Goal: Task Accomplishment & Management: Manage account settings

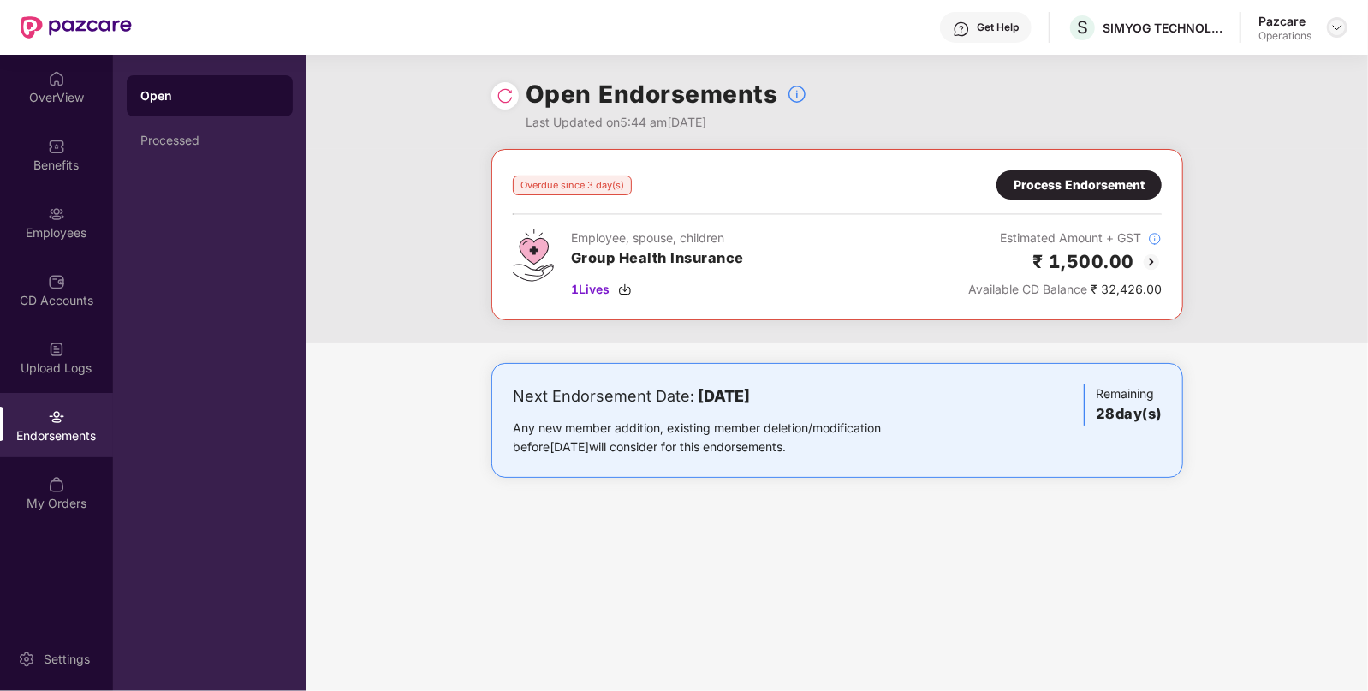
click at [1344, 32] on div at bounding box center [1336, 27] width 21 height 21
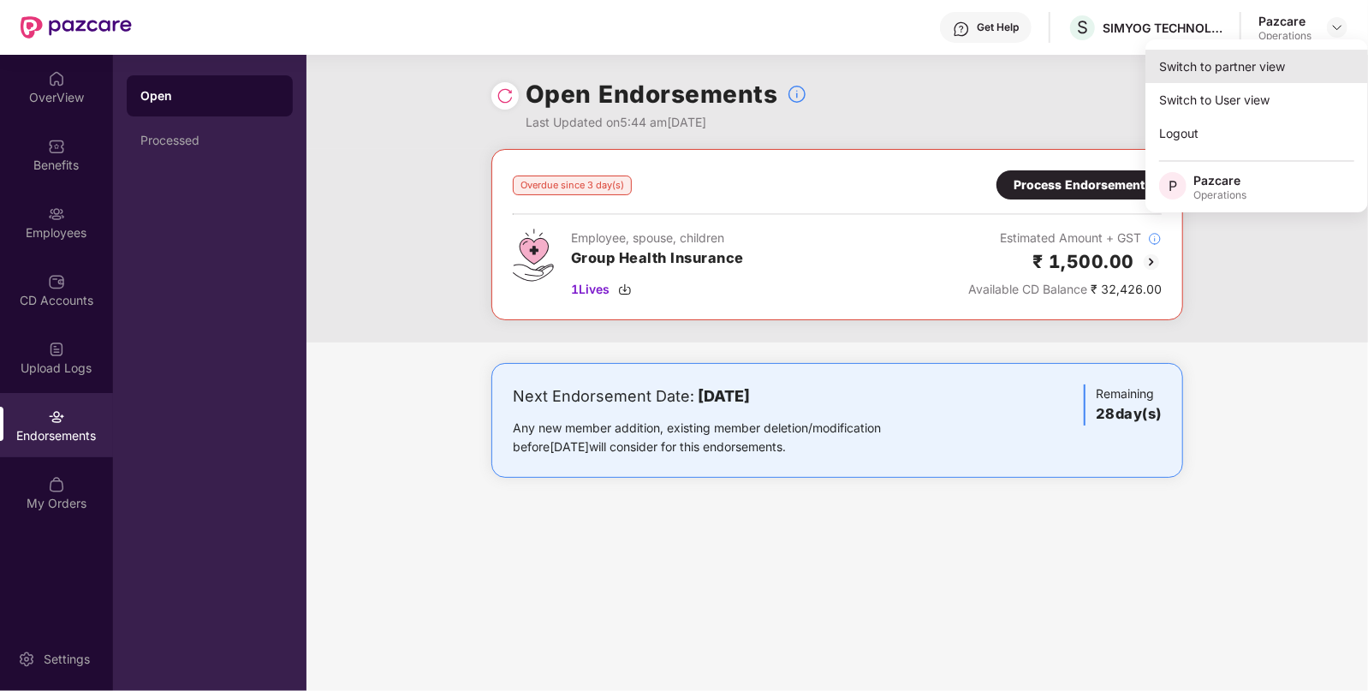
click at [1271, 74] on div "Switch to partner view" at bounding box center [1256, 66] width 223 height 33
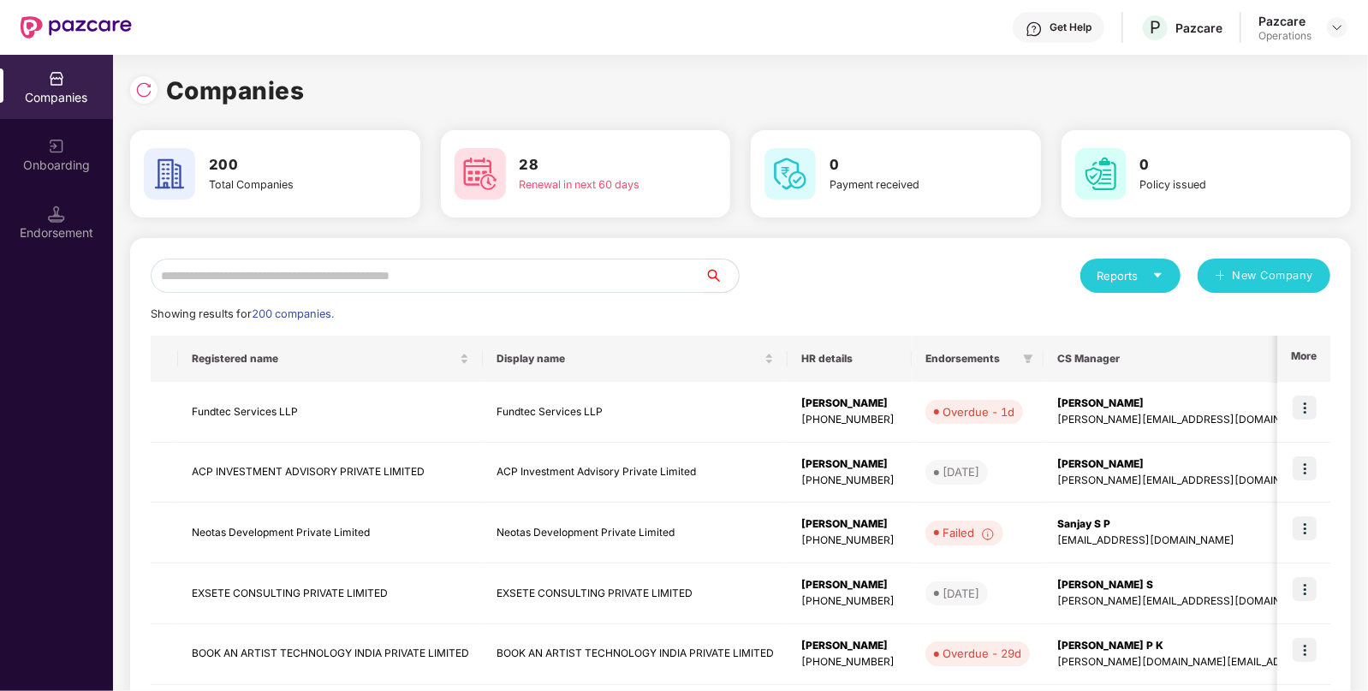
click at [525, 288] on input "text" at bounding box center [428, 275] width 554 height 34
paste input "**********"
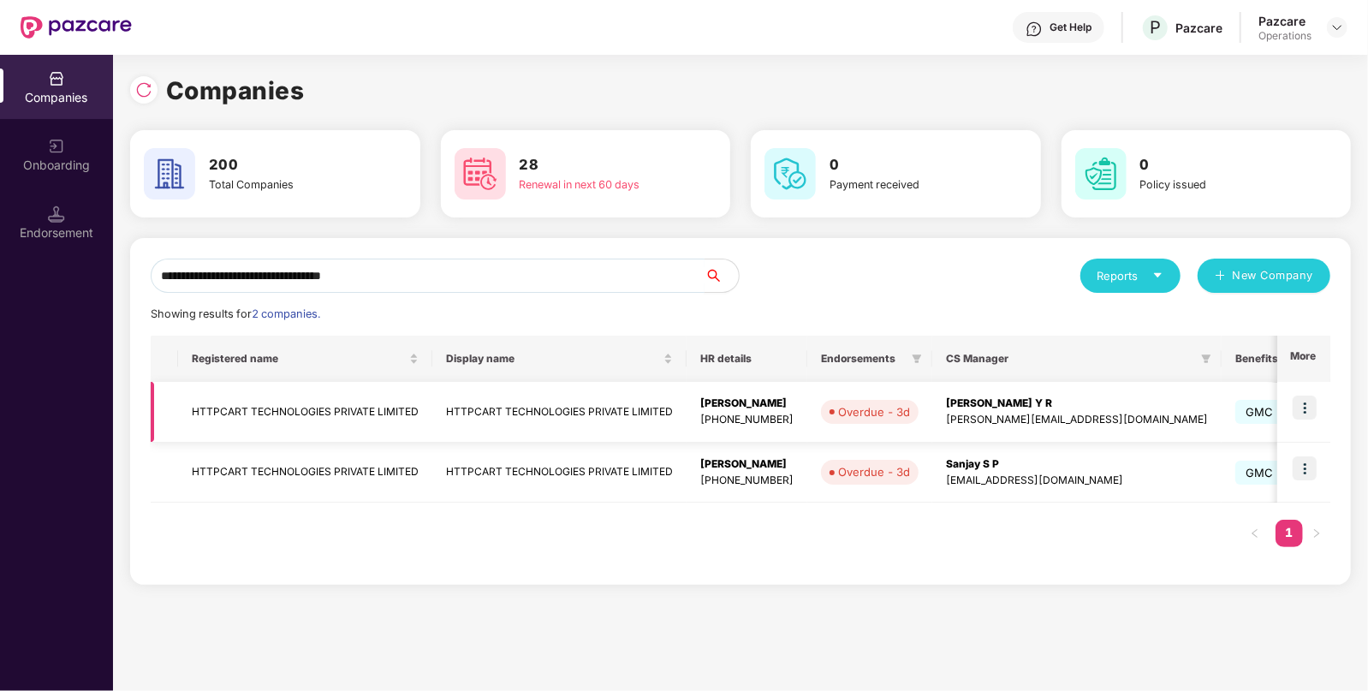
type input "**********"
click at [1320, 407] on td at bounding box center [1303, 412] width 53 height 61
click at [1308, 408] on img at bounding box center [1304, 407] width 24 height 24
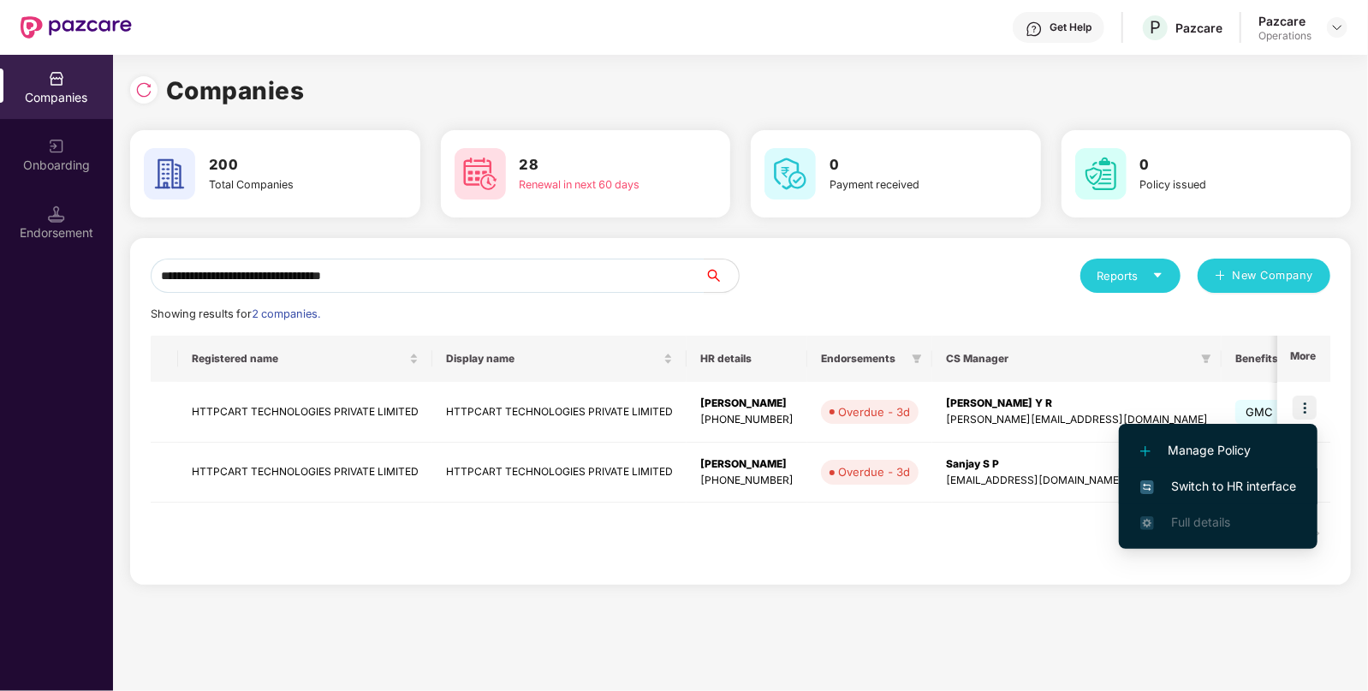
click at [1266, 497] on li "Switch to HR interface" at bounding box center [1217, 486] width 199 height 36
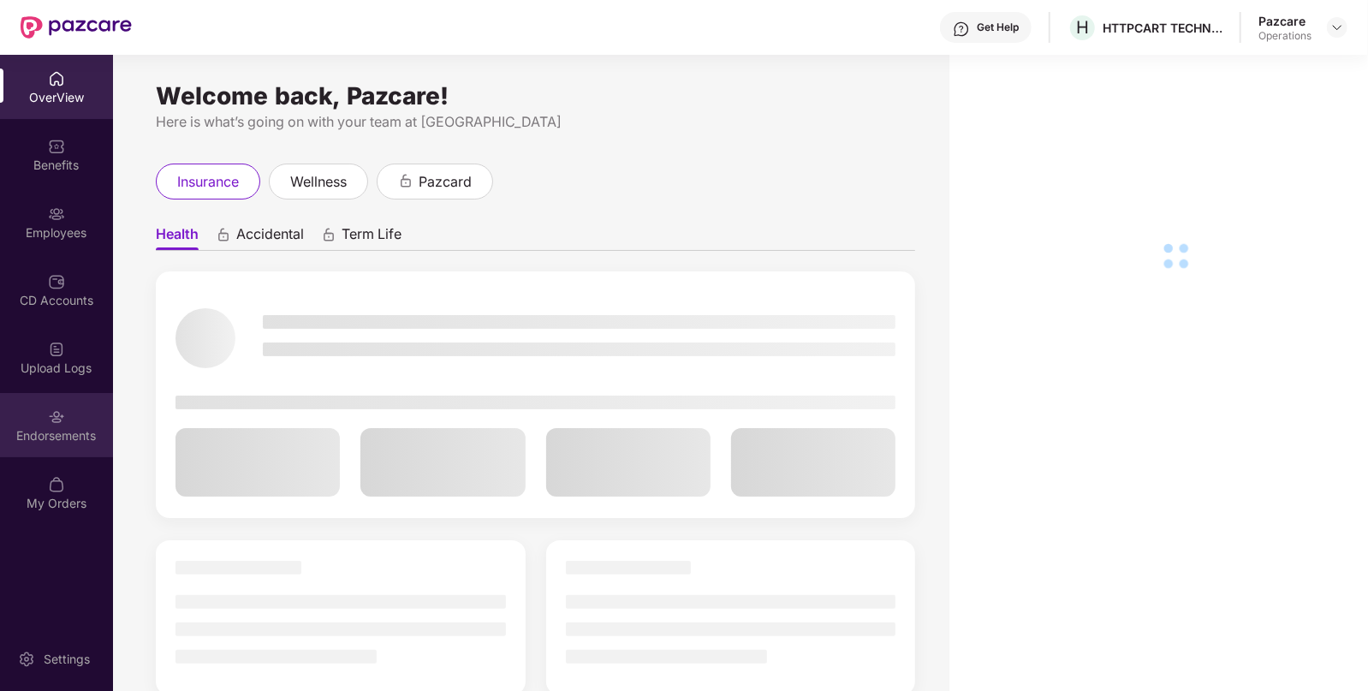
click at [82, 433] on div "Endorsements" at bounding box center [56, 435] width 113 height 17
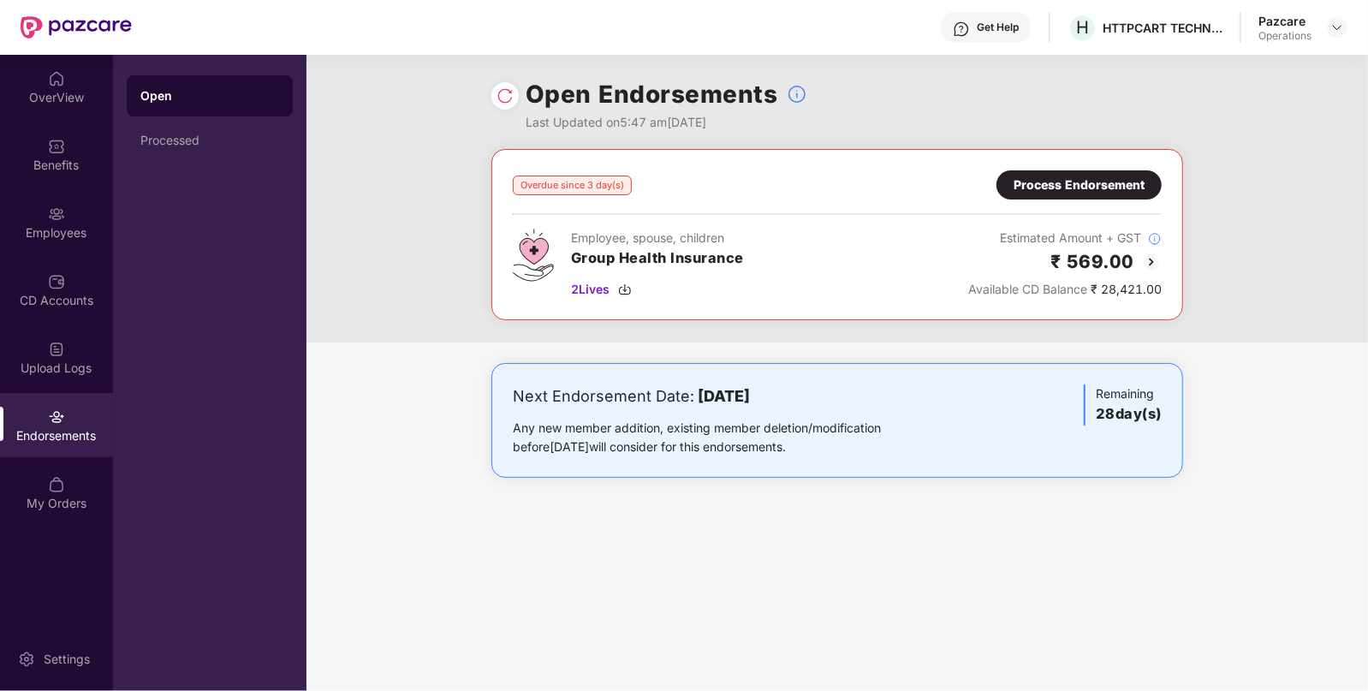
click at [1075, 197] on div "Process Endorsement" at bounding box center [1078, 184] width 165 height 29
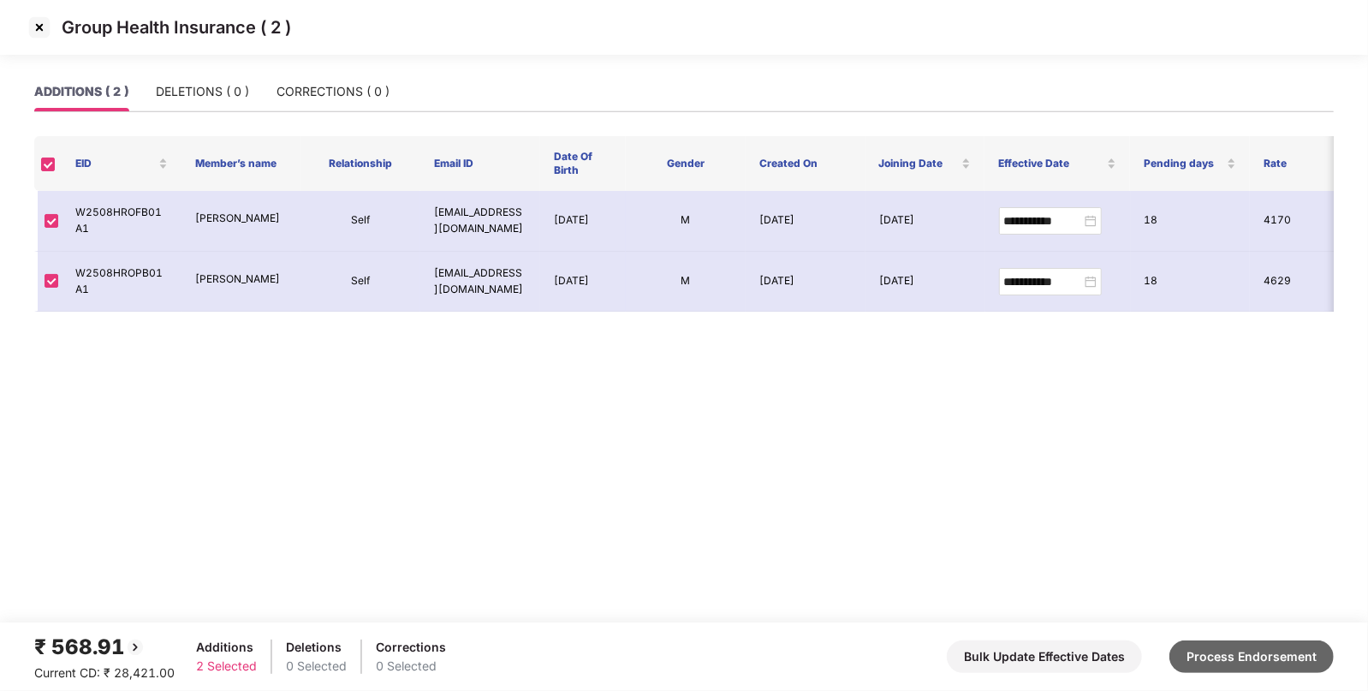
click at [1210, 650] on button "Process Endorsement" at bounding box center [1251, 656] width 164 height 33
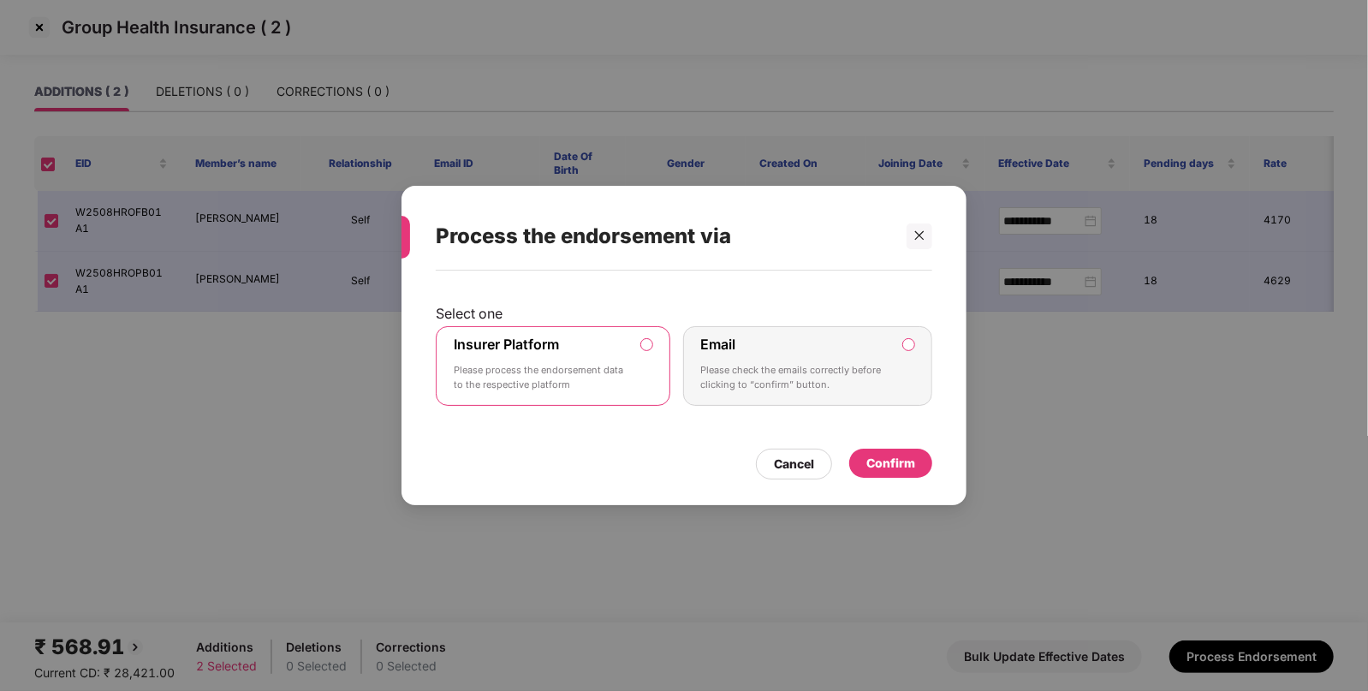
click at [886, 455] on div "Confirm" at bounding box center [890, 463] width 49 height 19
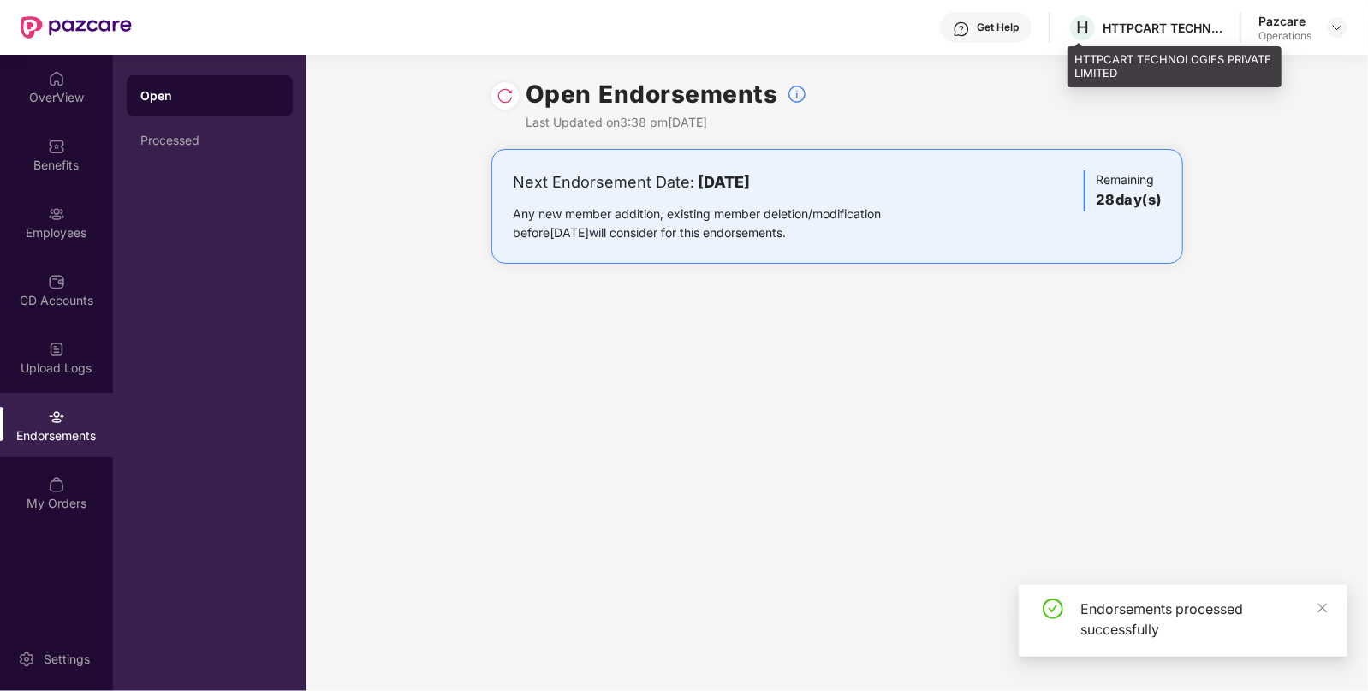
click at [1142, 22] on div "HTTPCART TECHNOLOGIES PRIVATE LIMITED" at bounding box center [1162, 28] width 120 height 16
copy div "HTTPCART"
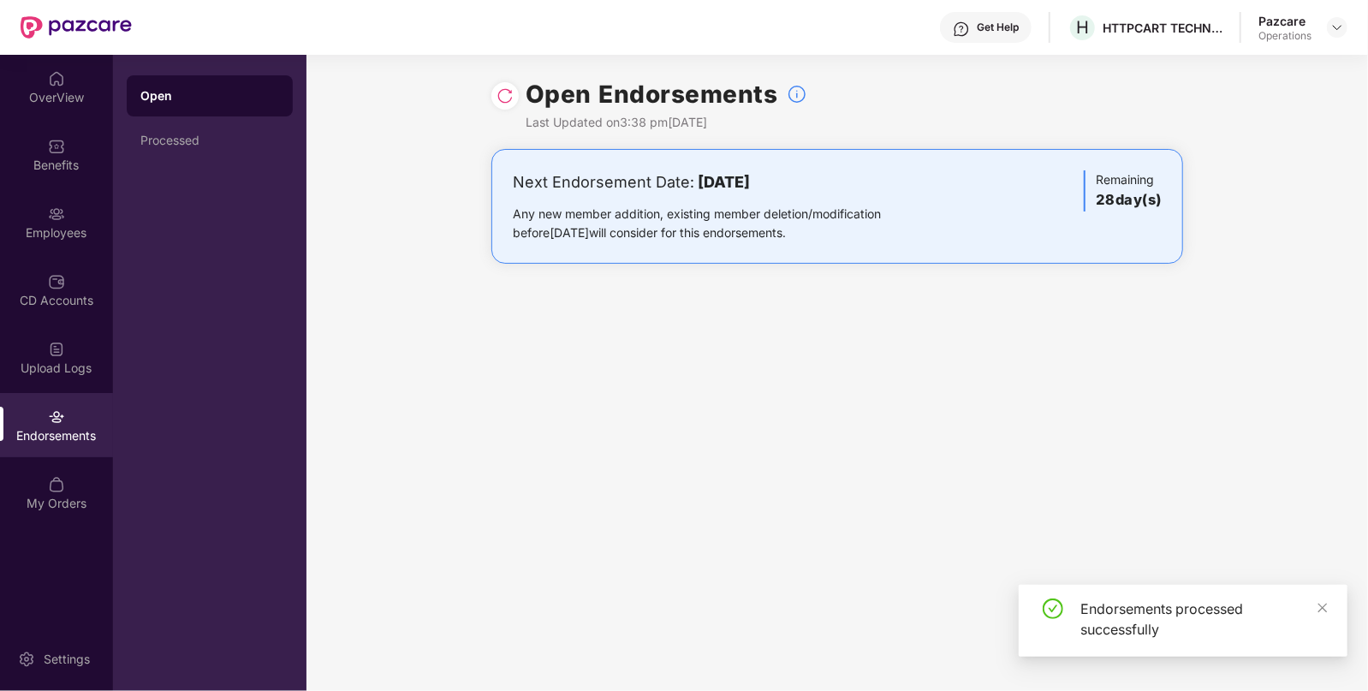
click at [1324, 21] on div "Pazcare Operations" at bounding box center [1302, 28] width 89 height 30
click at [1331, 24] on img at bounding box center [1337, 28] width 14 height 14
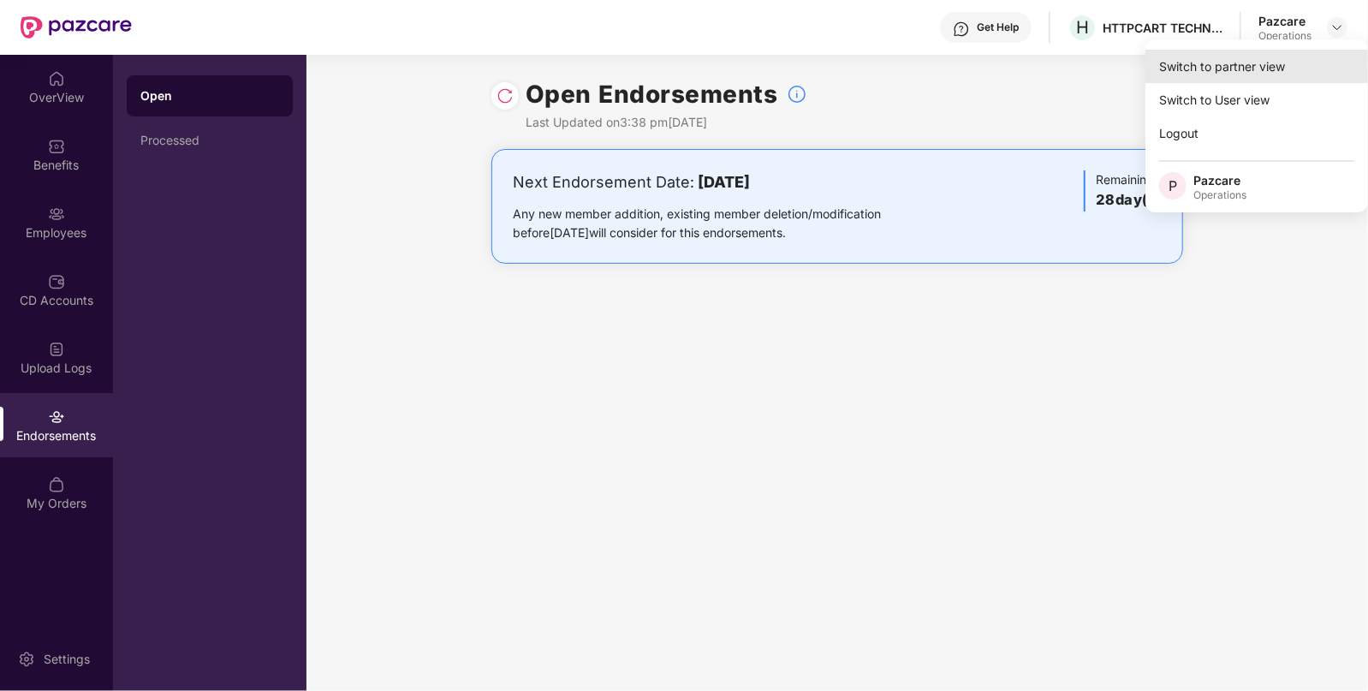
click at [1297, 58] on div "Switch to partner view" at bounding box center [1256, 66] width 223 height 33
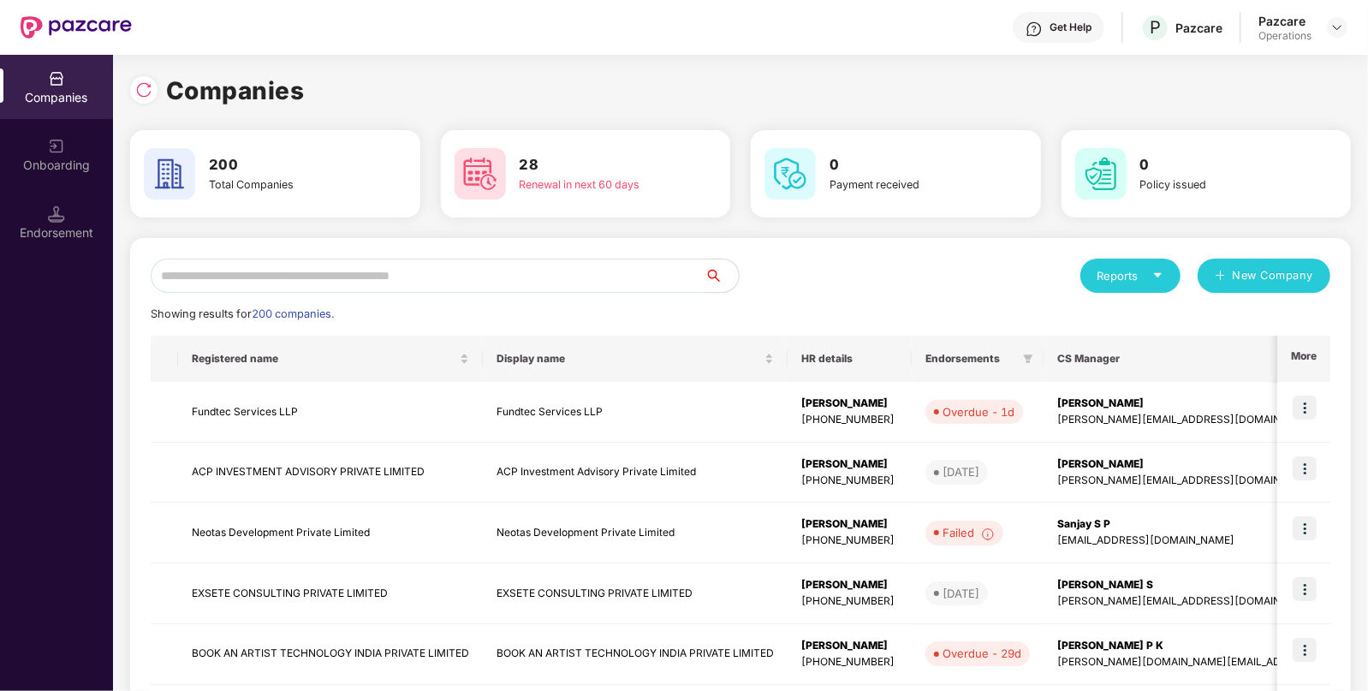
paste input "********"
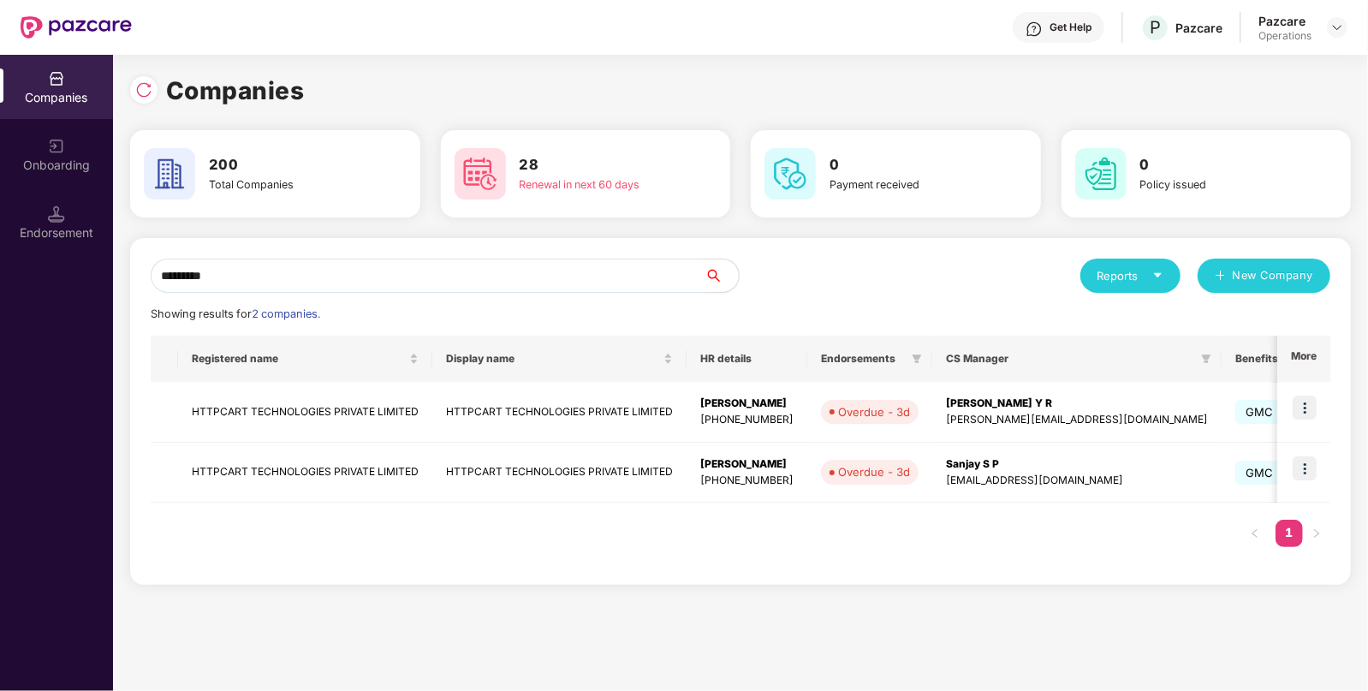
click at [474, 281] on input "********" at bounding box center [428, 275] width 554 height 34
type input "********"
click at [292, 414] on td "HTTPCART TECHNOLOGIES PRIVATE LIMITED" at bounding box center [305, 412] width 254 height 61
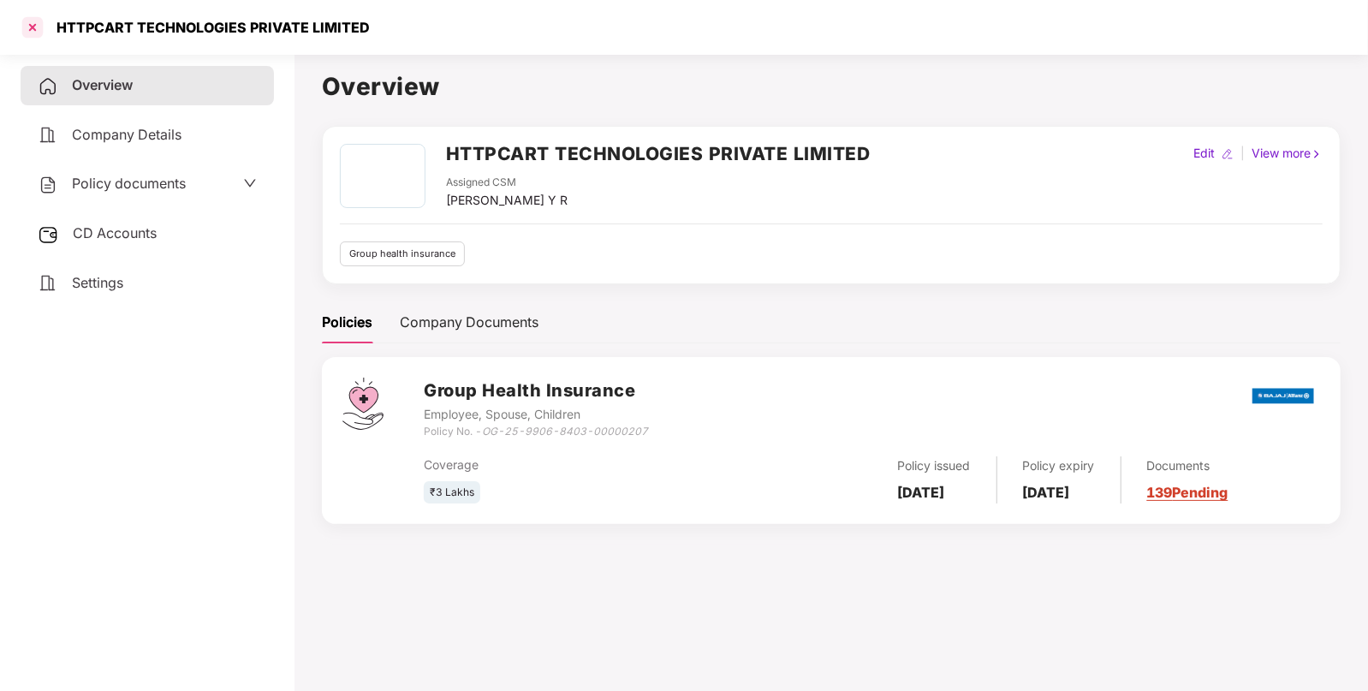
click at [32, 33] on div at bounding box center [32, 27] width 27 height 27
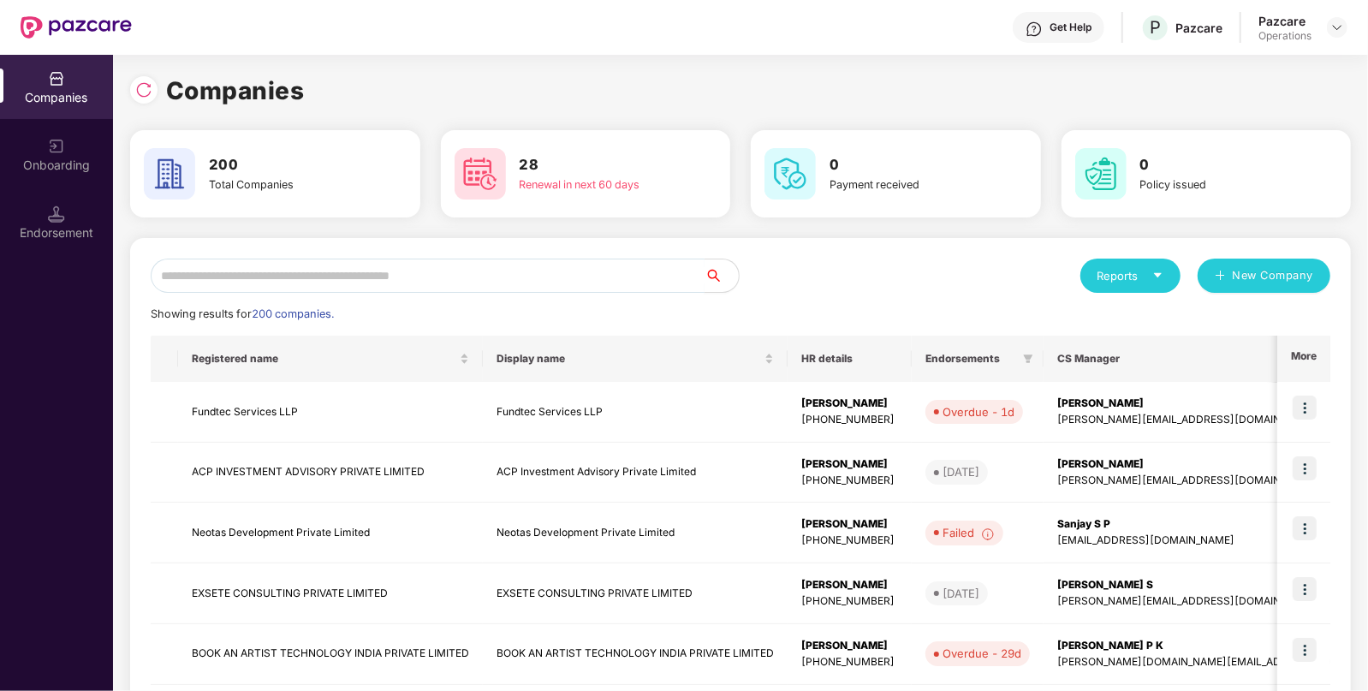
click at [215, 258] on div "Reports New Company Showing results for 200 companies. Registered name Display …" at bounding box center [740, 653] width 1220 height 831
click at [214, 263] on input "text" at bounding box center [428, 275] width 554 height 34
paste input "**********"
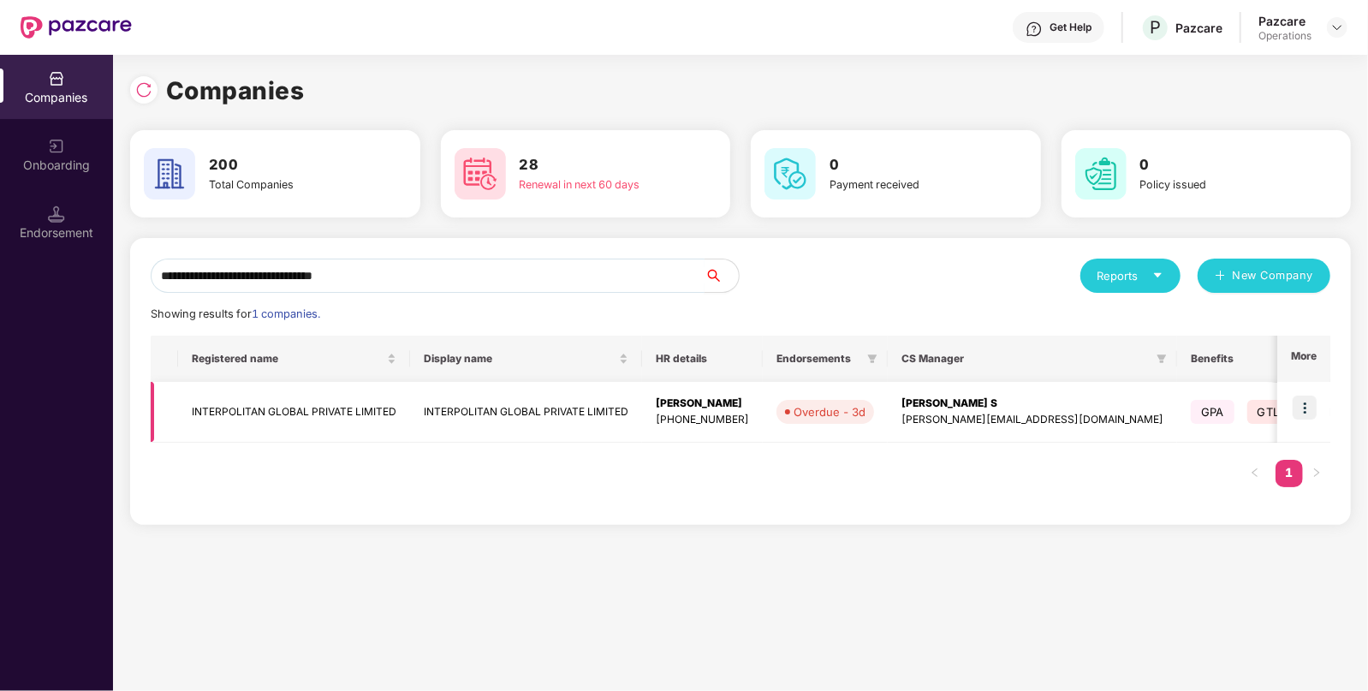
type input "**********"
click at [1310, 406] on img at bounding box center [1304, 407] width 24 height 24
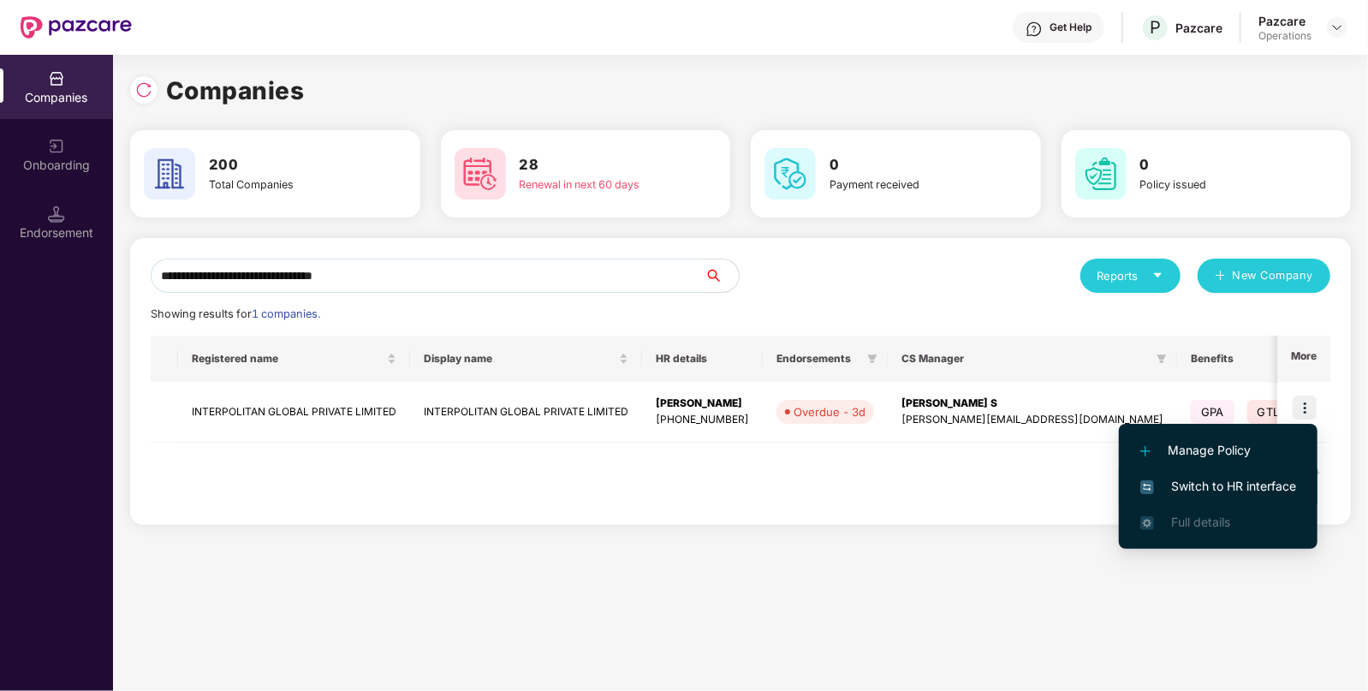
click at [1237, 481] on span "Switch to HR interface" at bounding box center [1218, 486] width 156 height 19
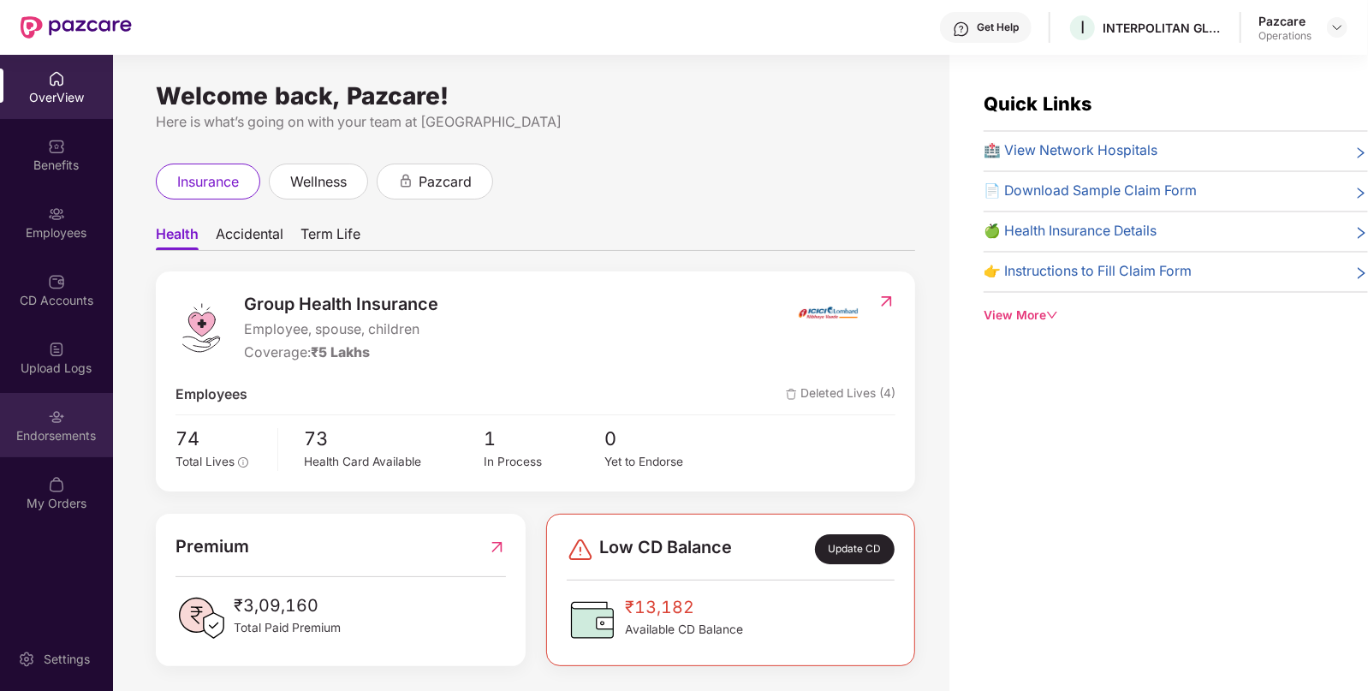
click at [22, 429] on div "Endorsements" at bounding box center [56, 435] width 113 height 17
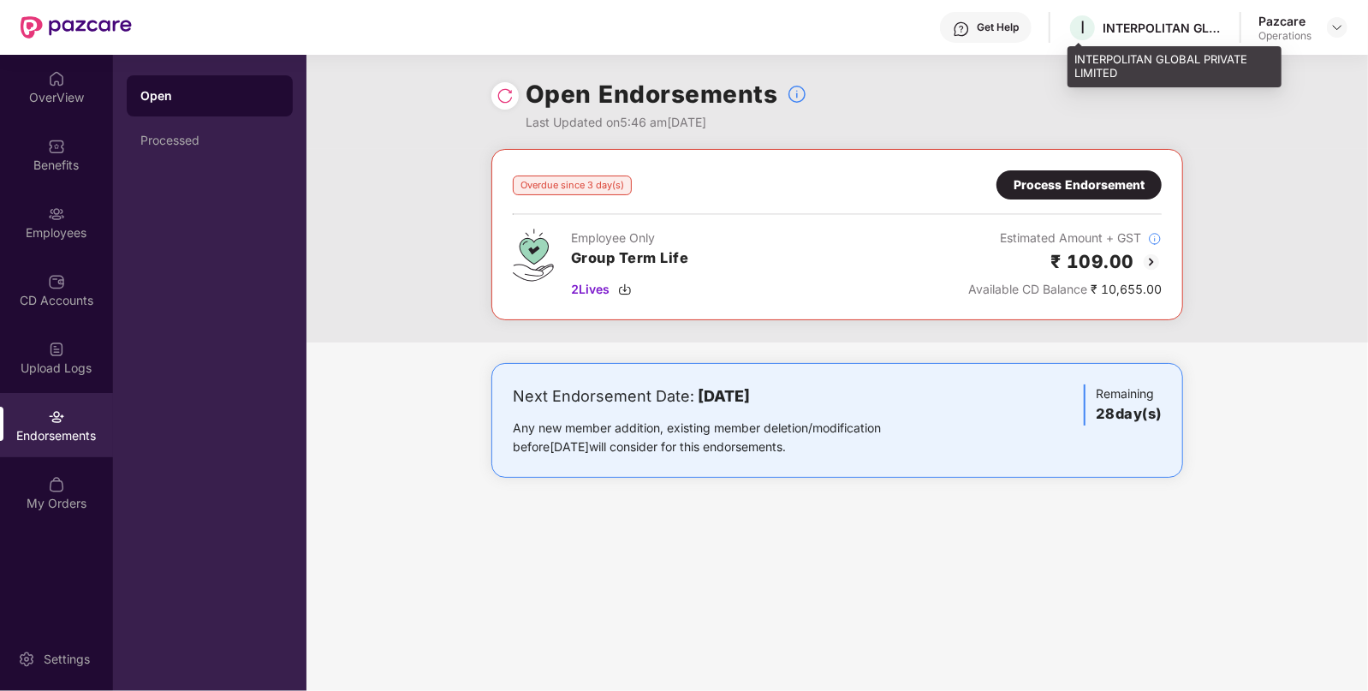
click at [1141, 33] on div "INTERPOLITAN GLOBAL PRIVATE LIMITED" at bounding box center [1162, 28] width 120 height 16
copy div "INTERPOLITAN"
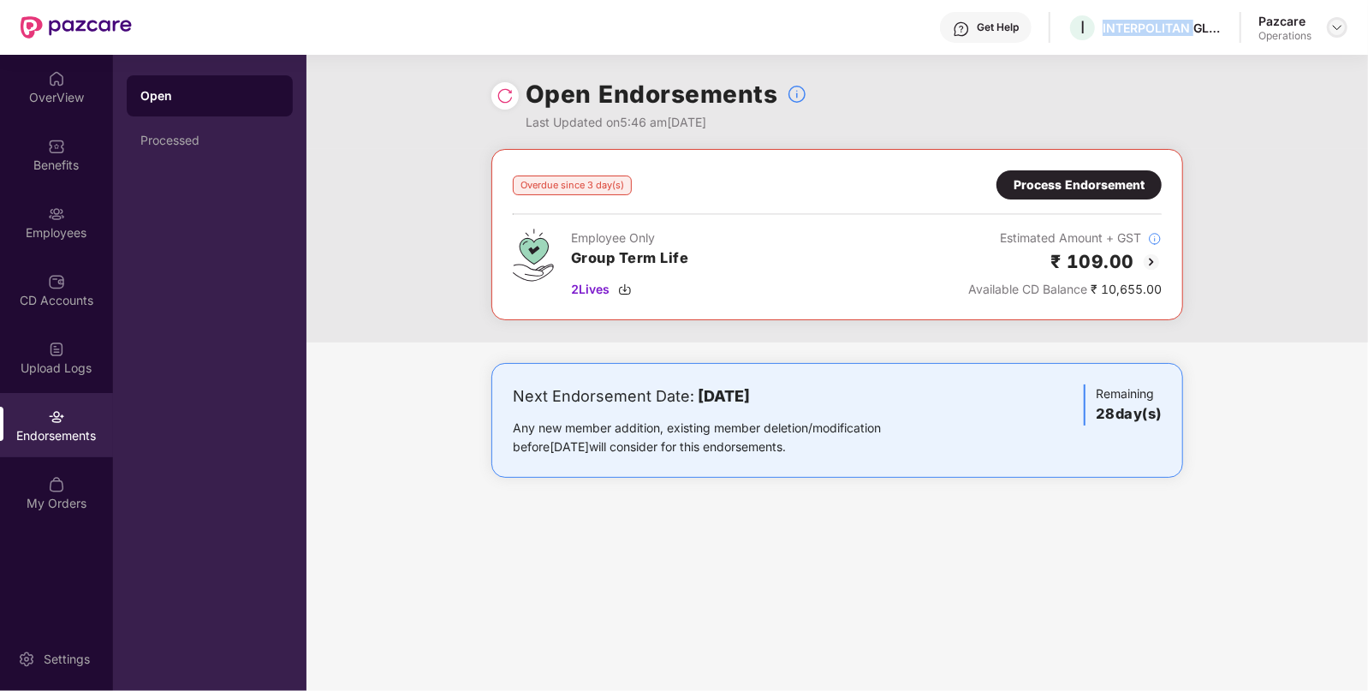
click at [1335, 31] on img at bounding box center [1337, 28] width 14 height 14
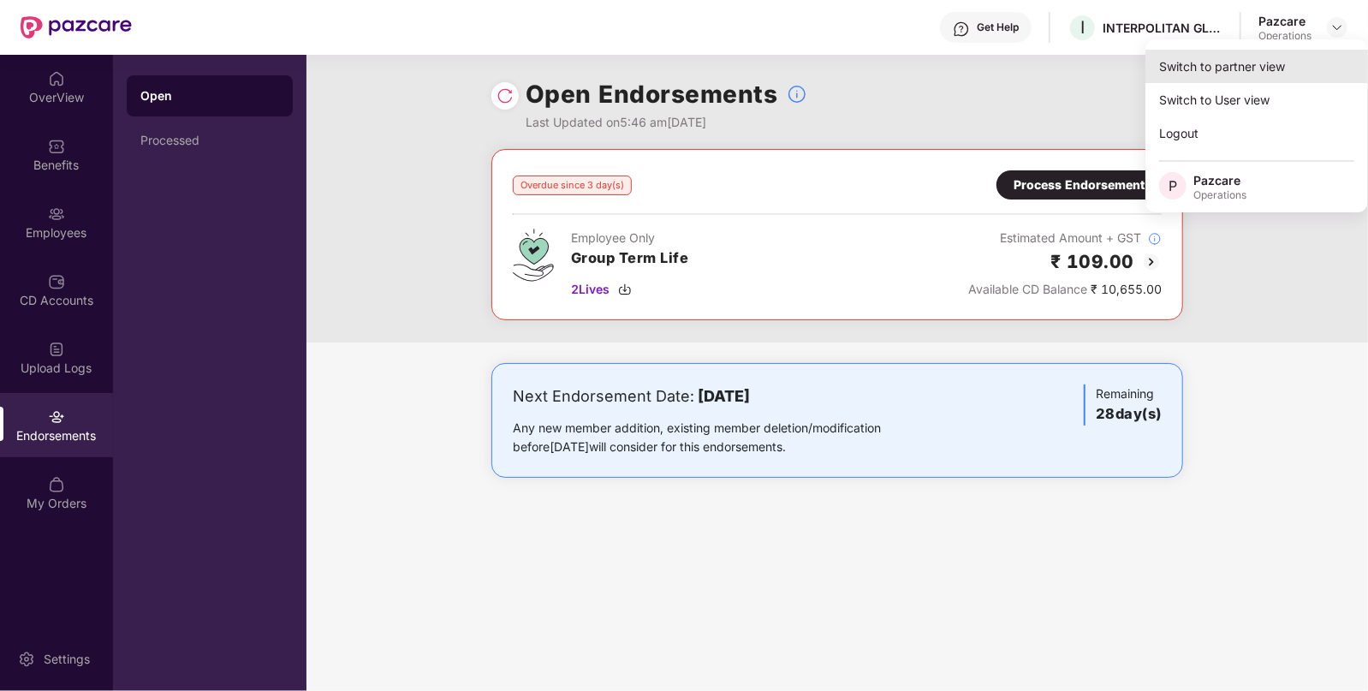
click at [1269, 75] on div "Switch to partner view" at bounding box center [1256, 66] width 223 height 33
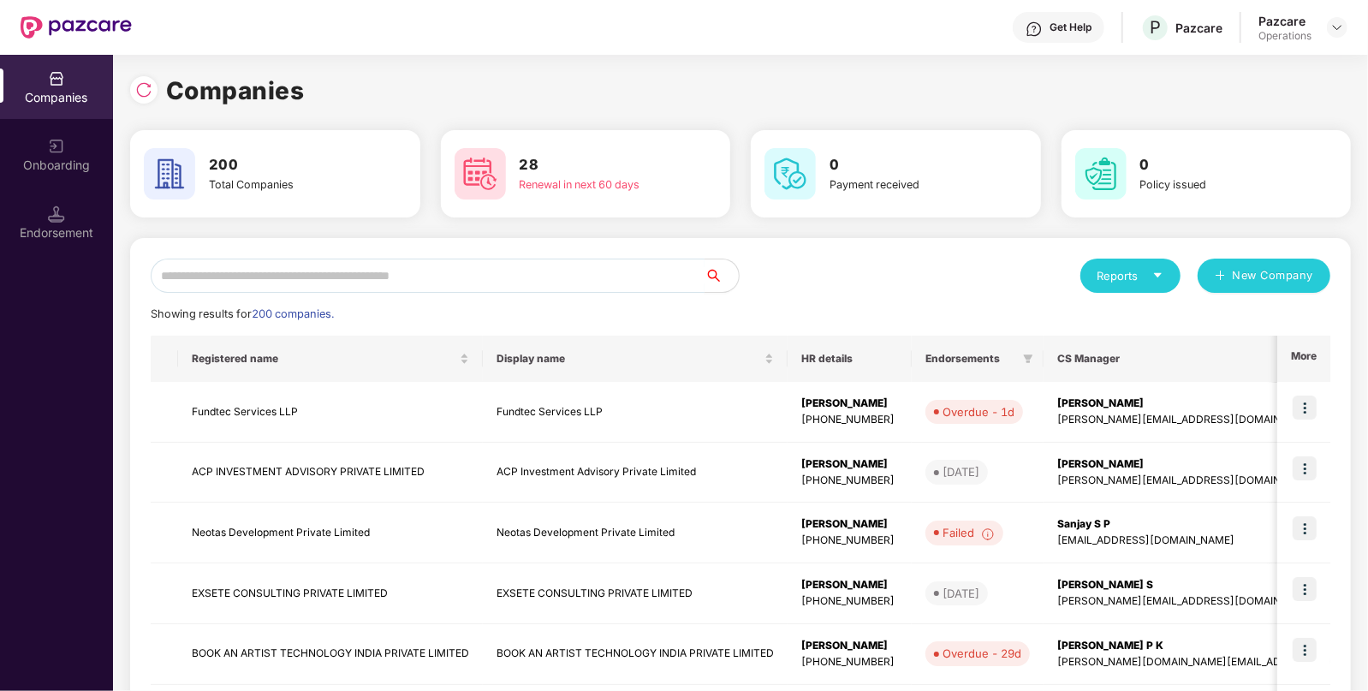
click at [314, 288] on input "text" at bounding box center [428, 275] width 554 height 34
paste input "**********"
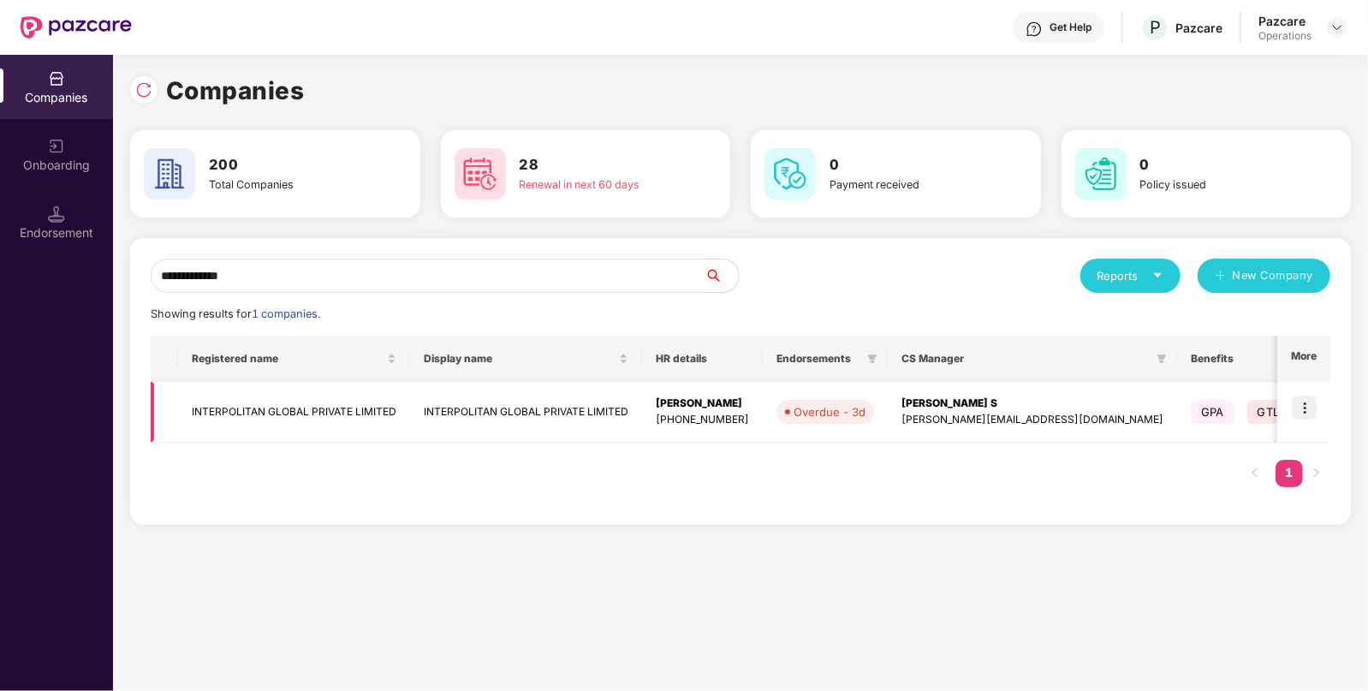
type input "**********"
click at [292, 410] on td "INTERPOLITAN GLOBAL PRIVATE LIMITED" at bounding box center [294, 412] width 232 height 61
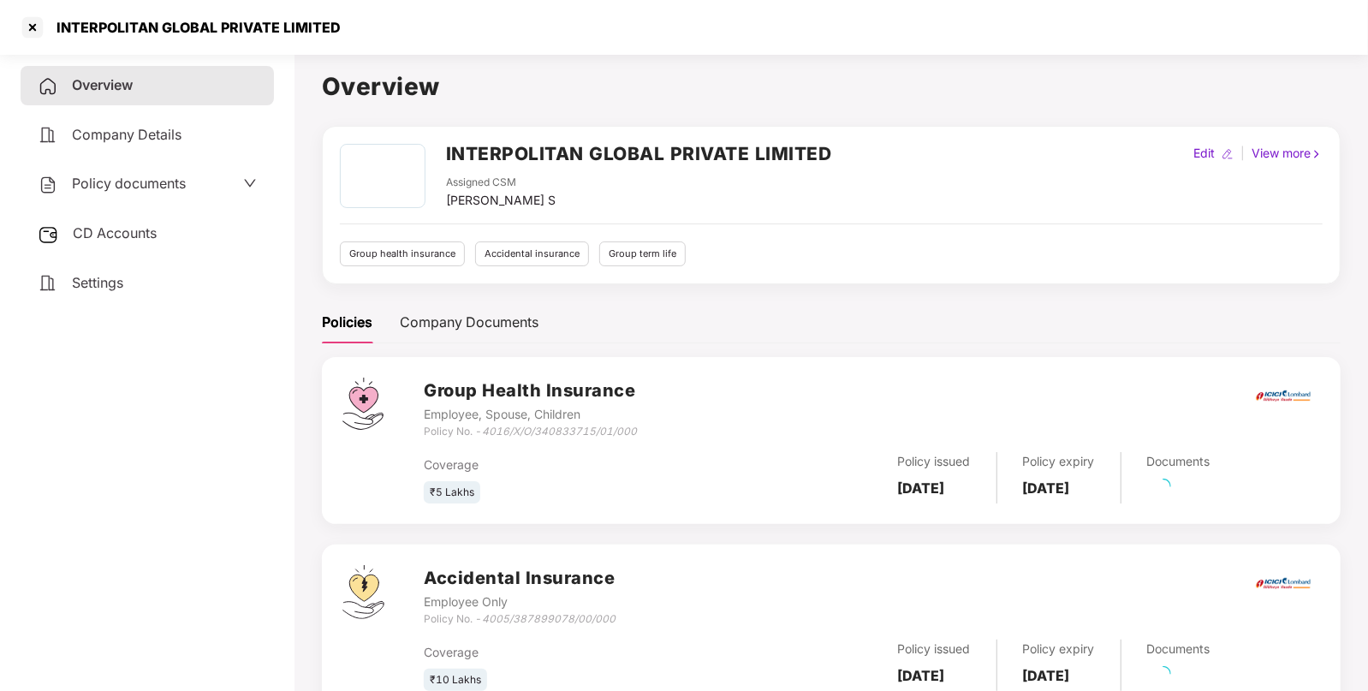
click at [225, 199] on div "Policy documents" at bounding box center [147, 183] width 253 height 39
click at [248, 182] on icon "down" at bounding box center [250, 183] width 14 height 14
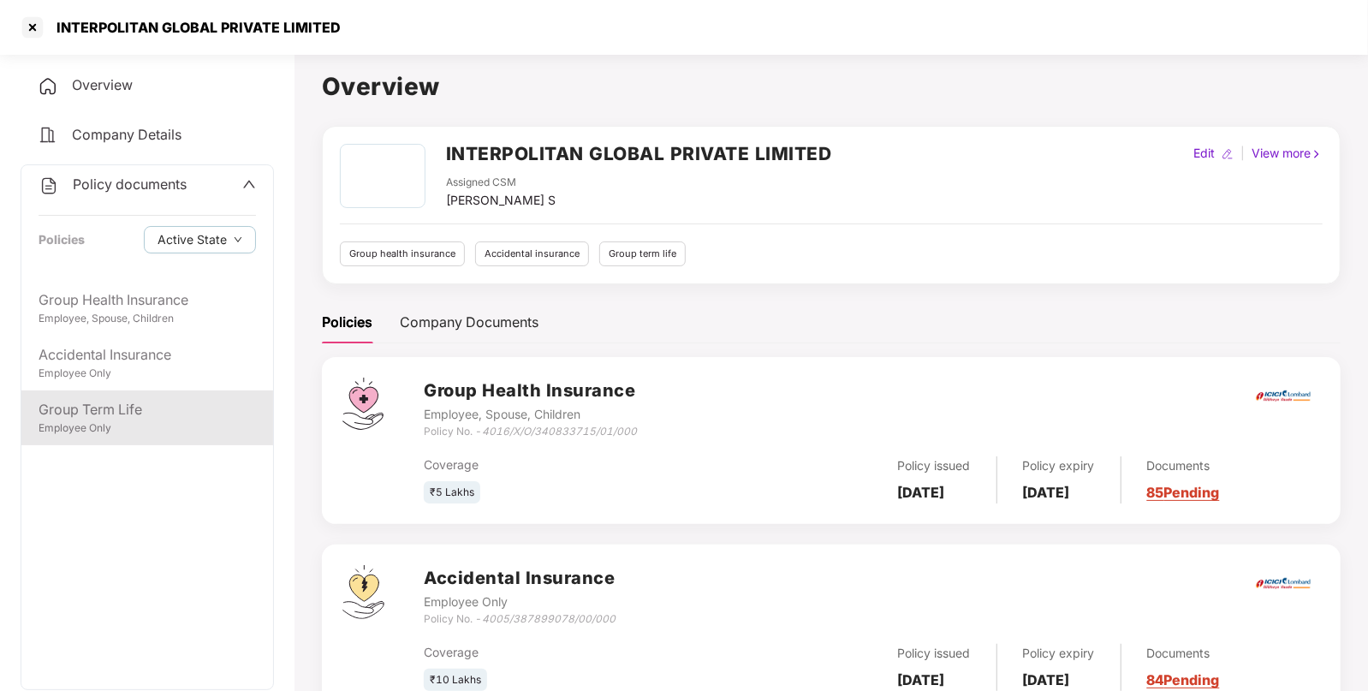
click at [184, 445] on div "Group Term Life Employee Only" at bounding box center [147, 417] width 252 height 55
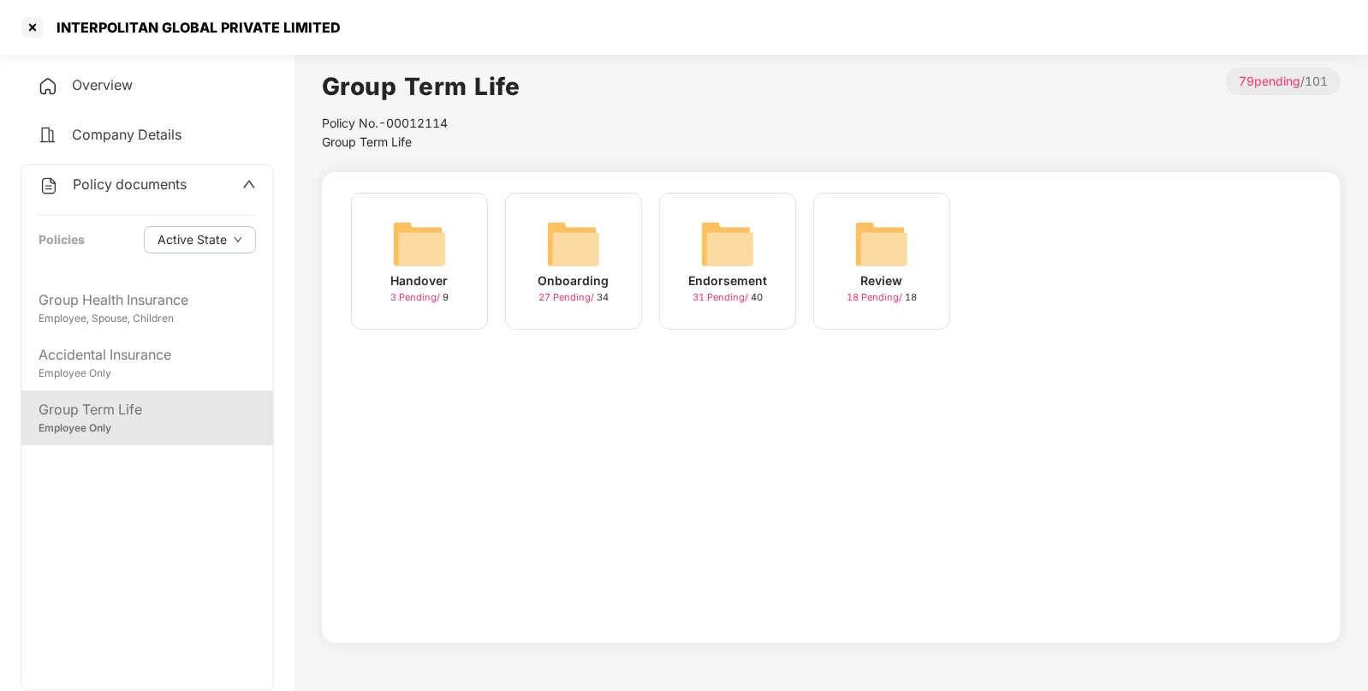
click at [736, 267] on img at bounding box center [727, 244] width 55 height 55
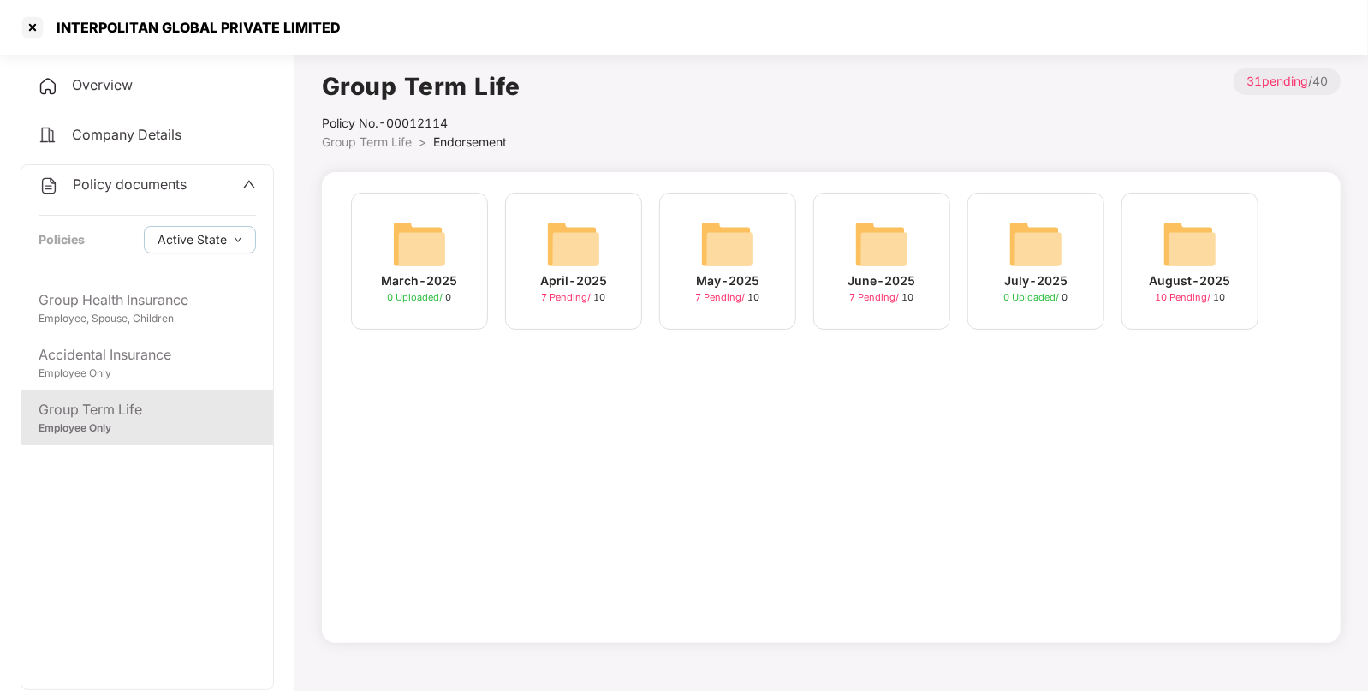
click at [1158, 259] on div "August-2025 10 Pending / 10" at bounding box center [1189, 261] width 137 height 137
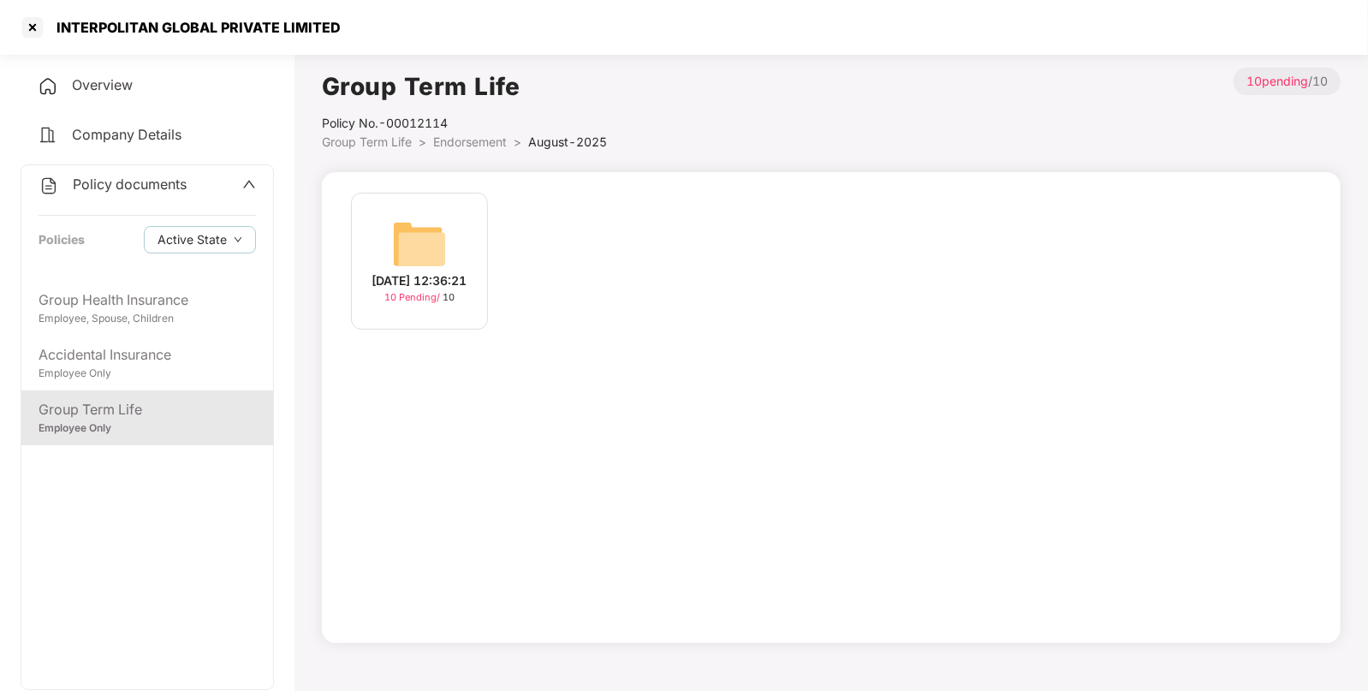
click at [398, 217] on img at bounding box center [419, 244] width 55 height 55
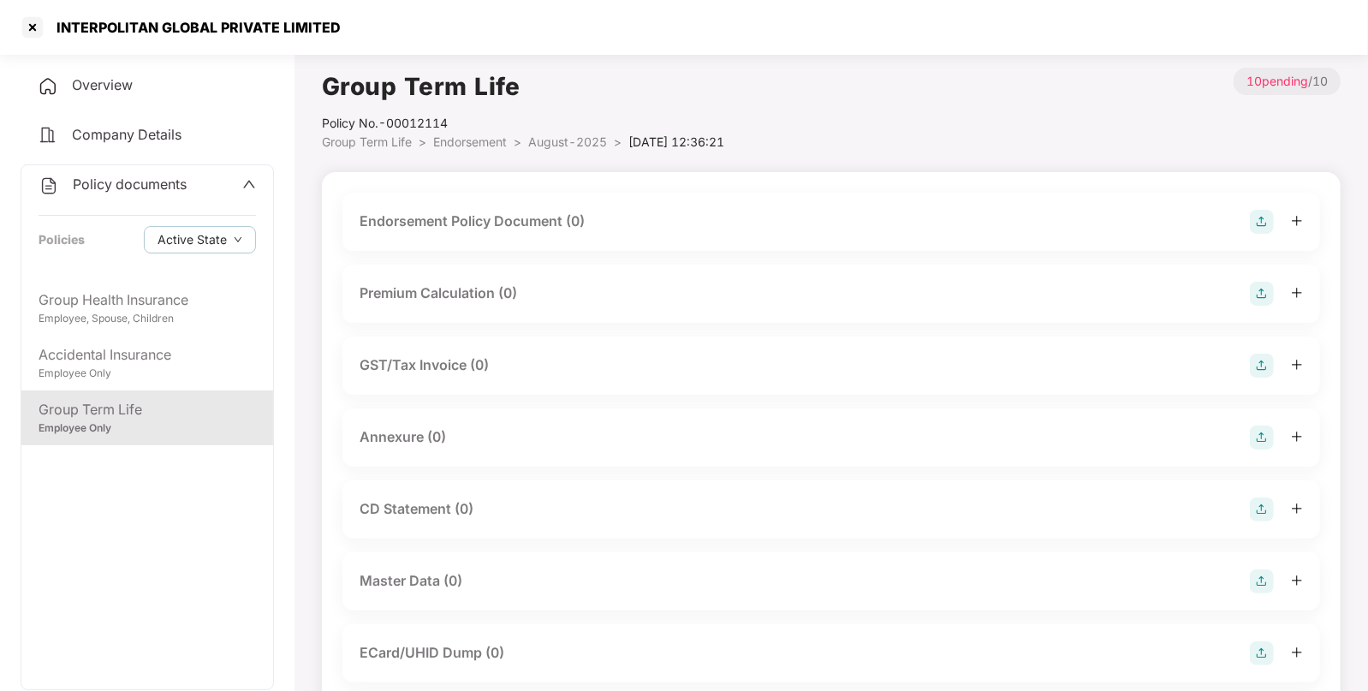
click at [1267, 227] on img at bounding box center [1261, 222] width 24 height 24
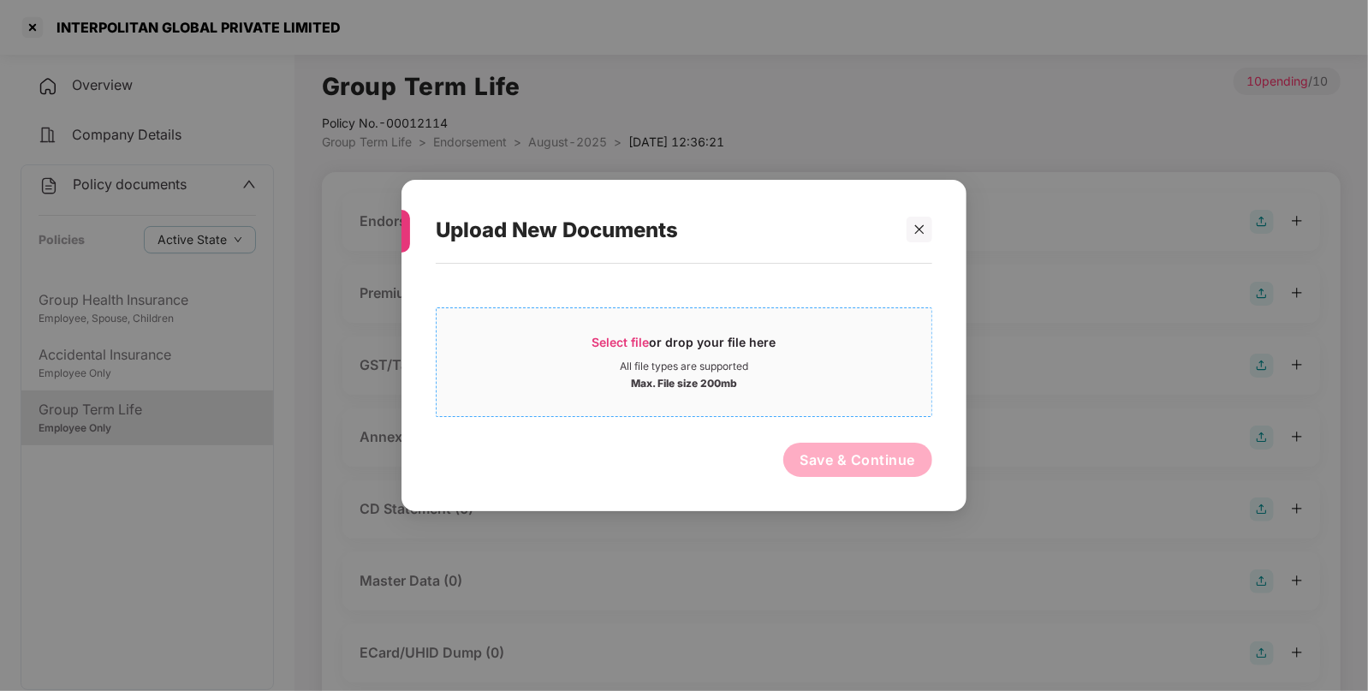
click at [783, 317] on div "Select file or drop your file here All file types are supported Max. File size …" at bounding box center [684, 362] width 496 height 110
click at [770, 361] on div "All file types are supported" at bounding box center [683, 366] width 495 height 14
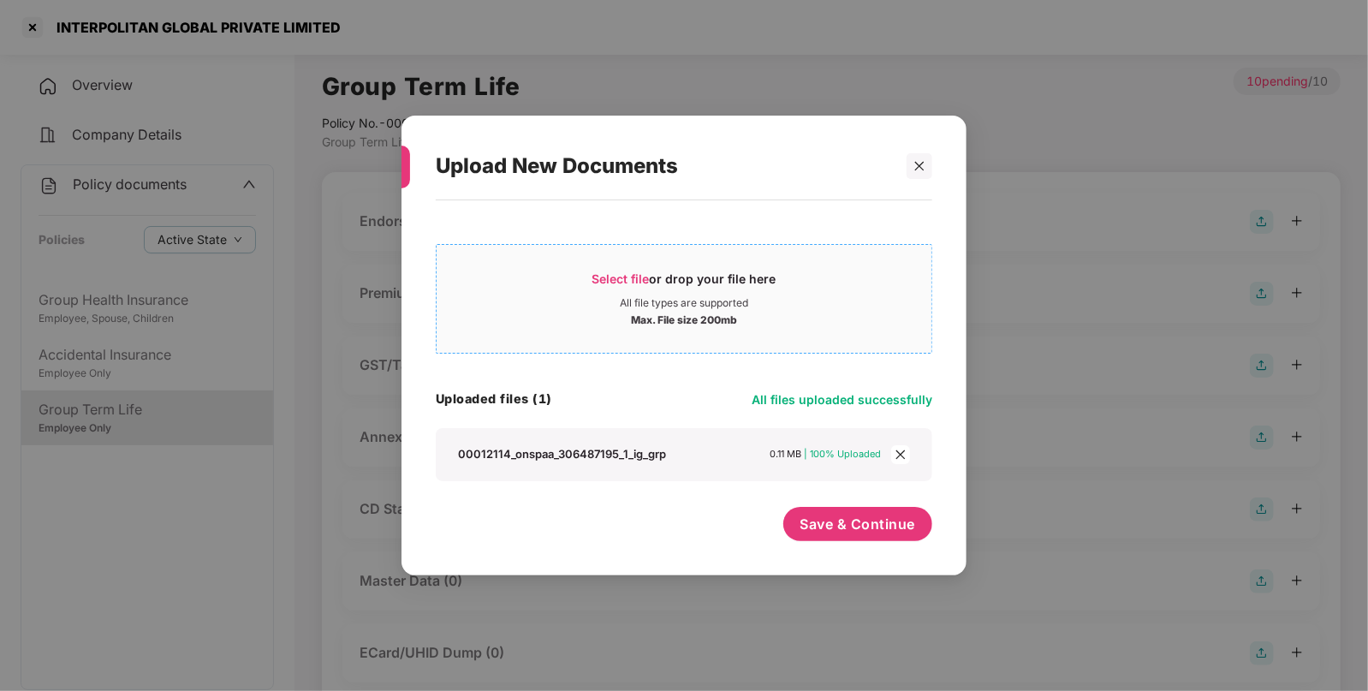
click at [701, 275] on div "Select file or drop your file here" at bounding box center [684, 283] width 184 height 26
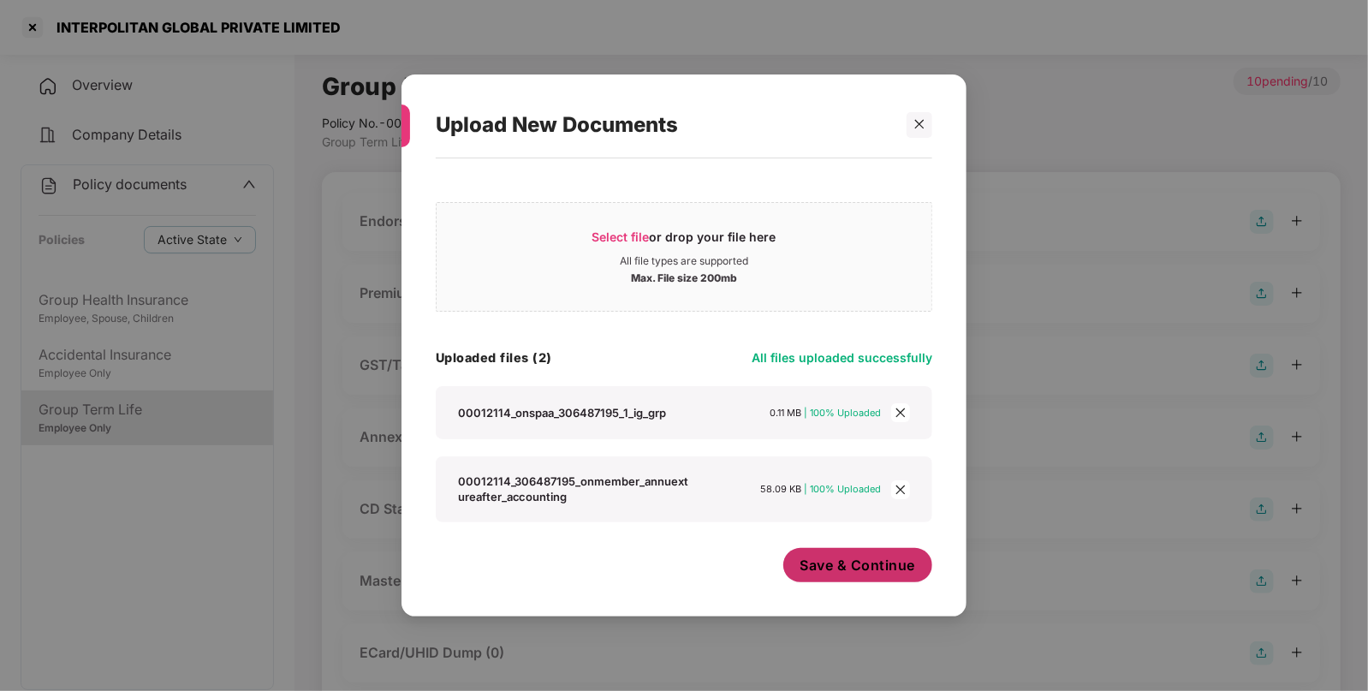
click at [869, 572] on span "Save & Continue" at bounding box center [858, 564] width 116 height 19
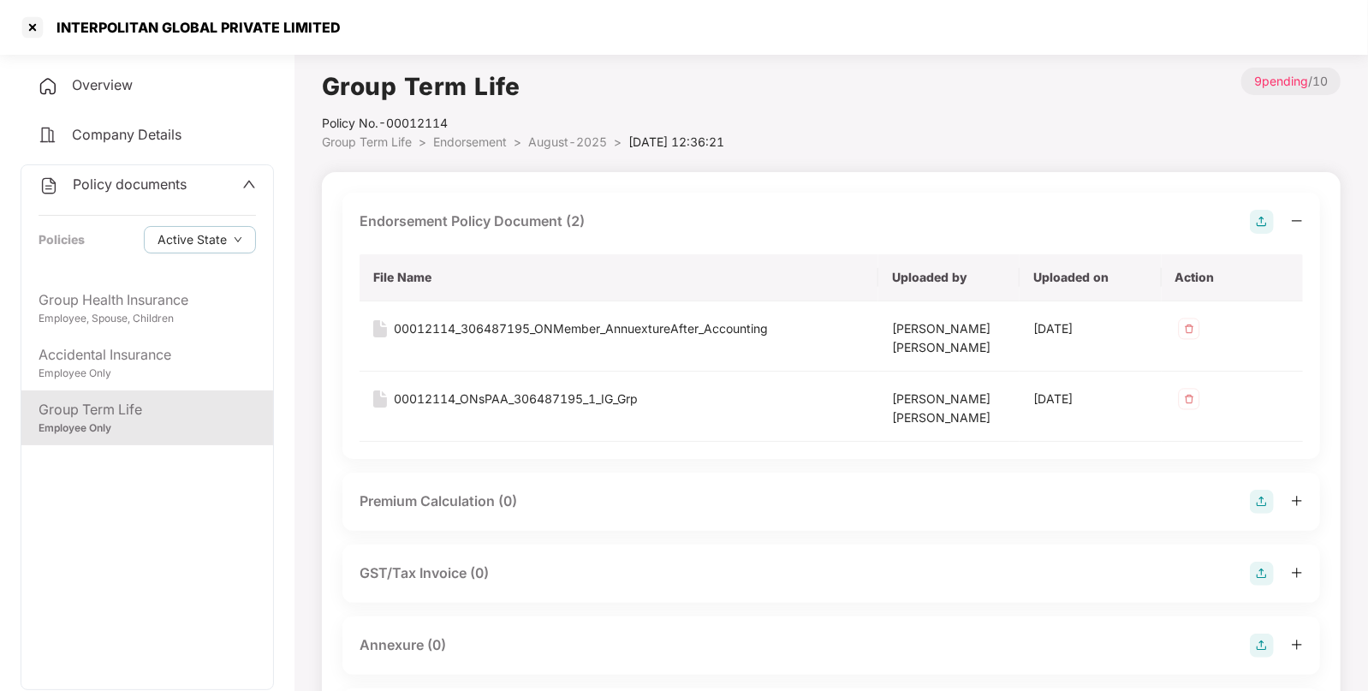
click at [1260, 640] on img at bounding box center [1261, 645] width 24 height 24
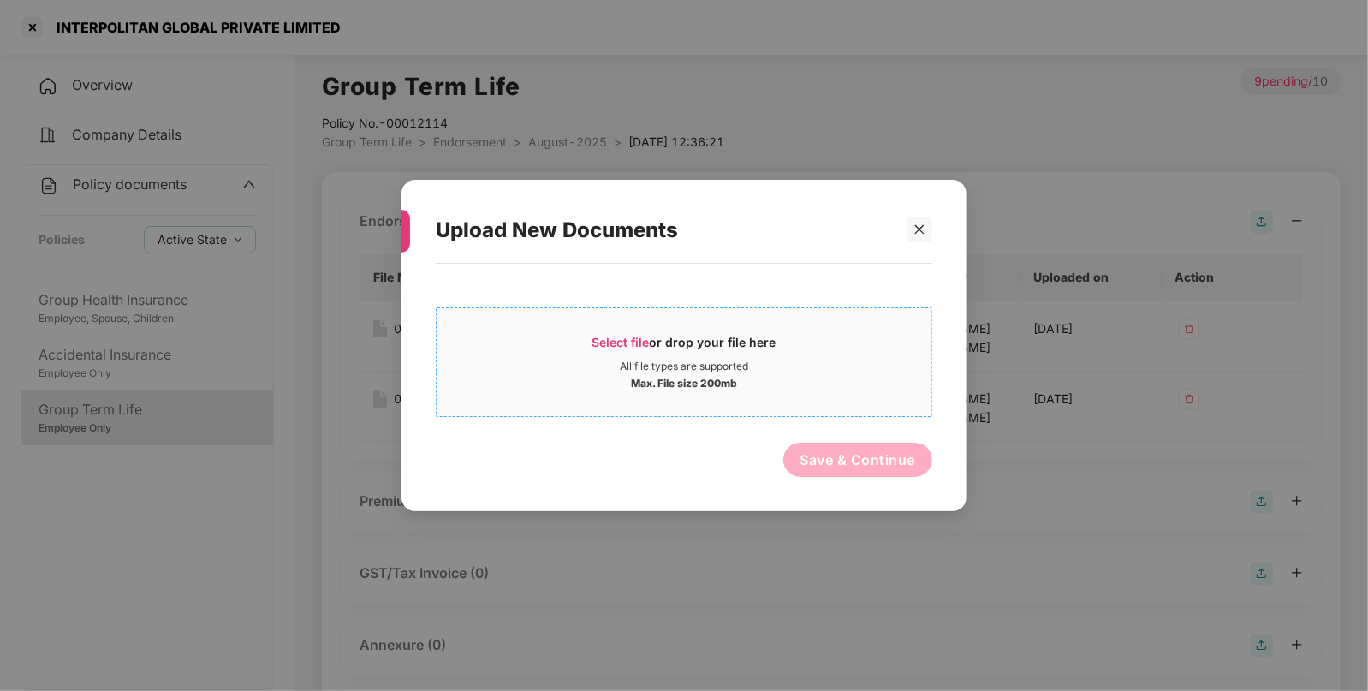
click at [701, 315] on div "Select file or drop your file here All file types are supported Max. File size …" at bounding box center [684, 362] width 496 height 110
click at [666, 341] on div "Select file or drop your file here" at bounding box center [684, 347] width 184 height 26
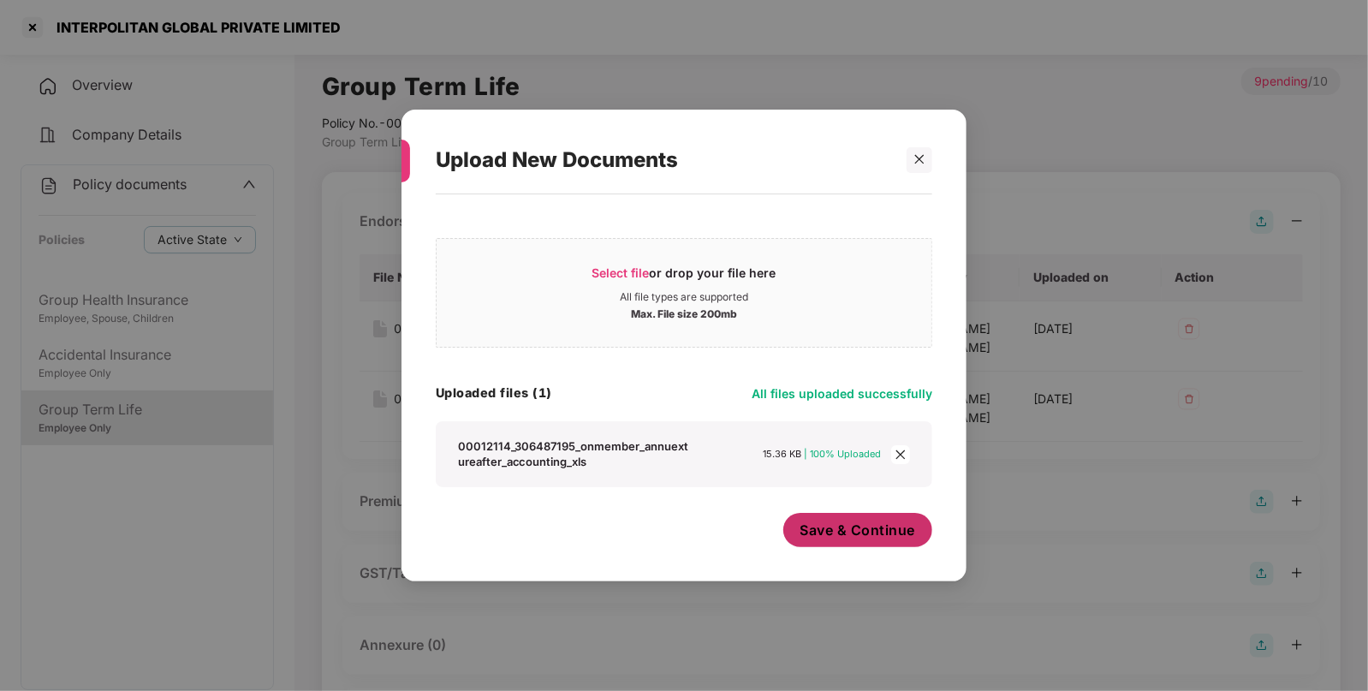
click at [903, 547] on button "Save & Continue" at bounding box center [858, 530] width 150 height 34
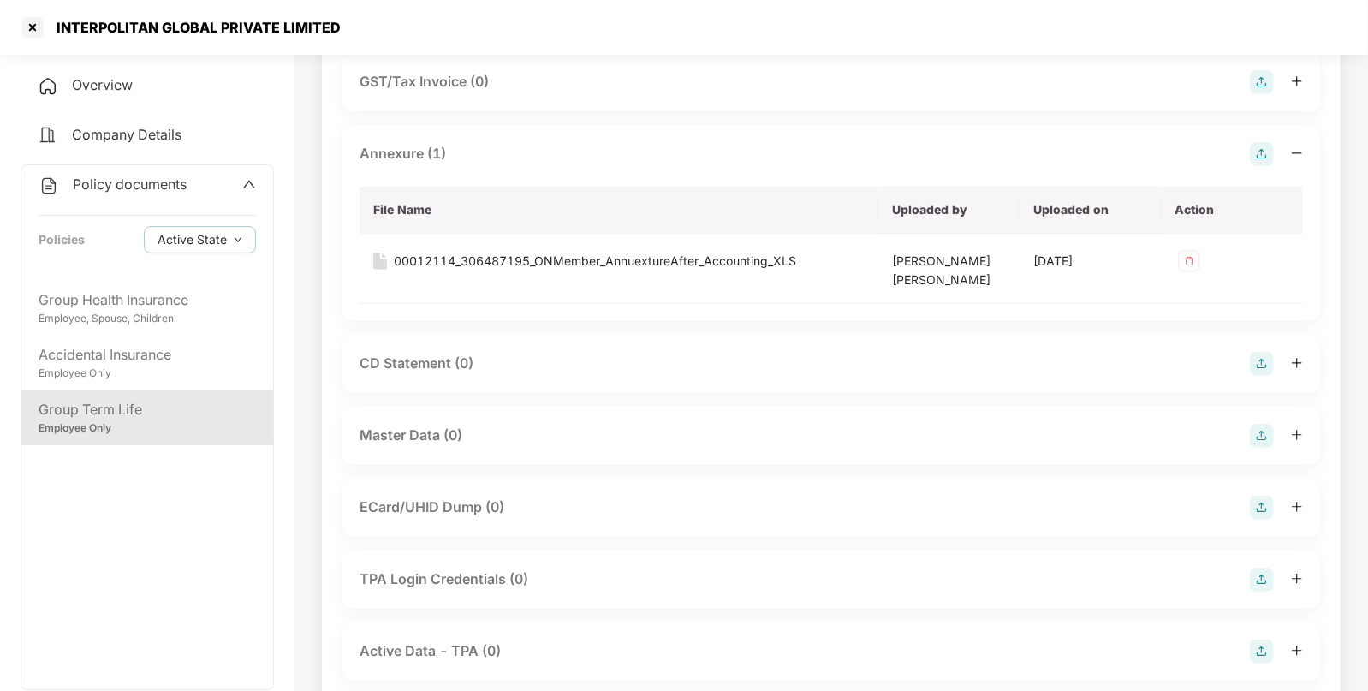
scroll to position [497, 0]
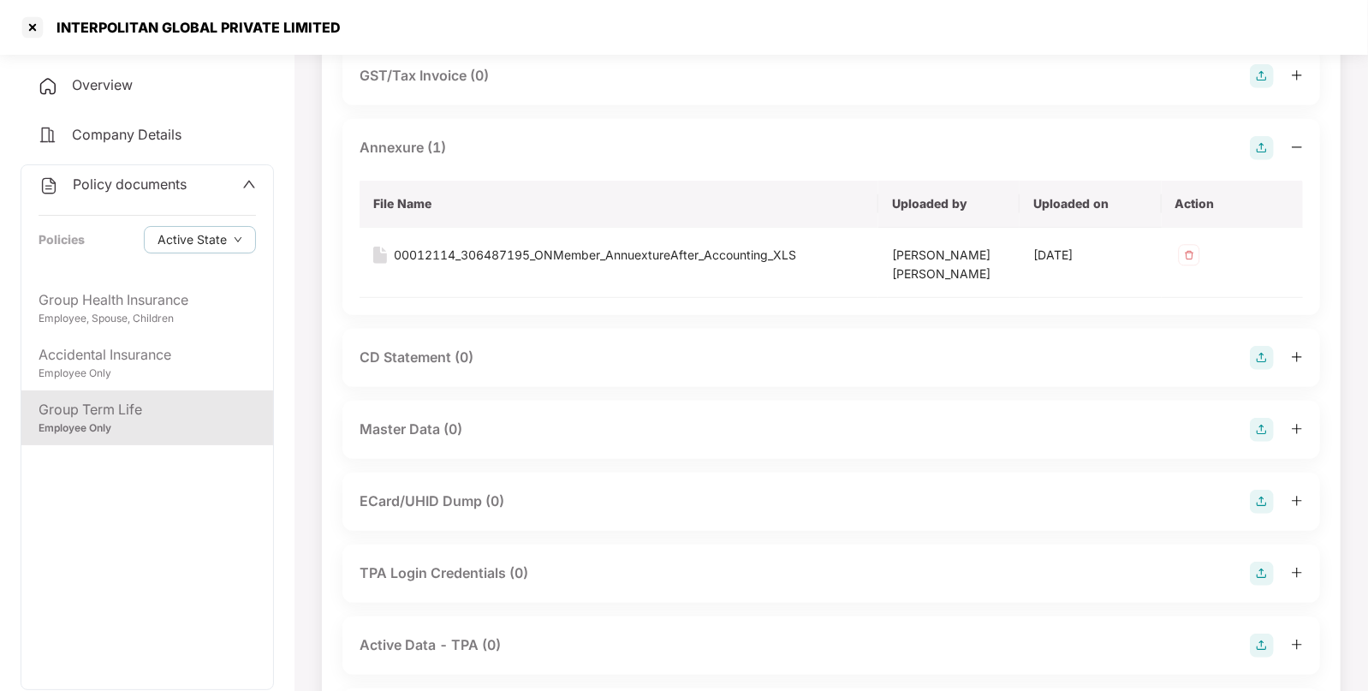
click at [1268, 430] on img at bounding box center [1261, 430] width 24 height 24
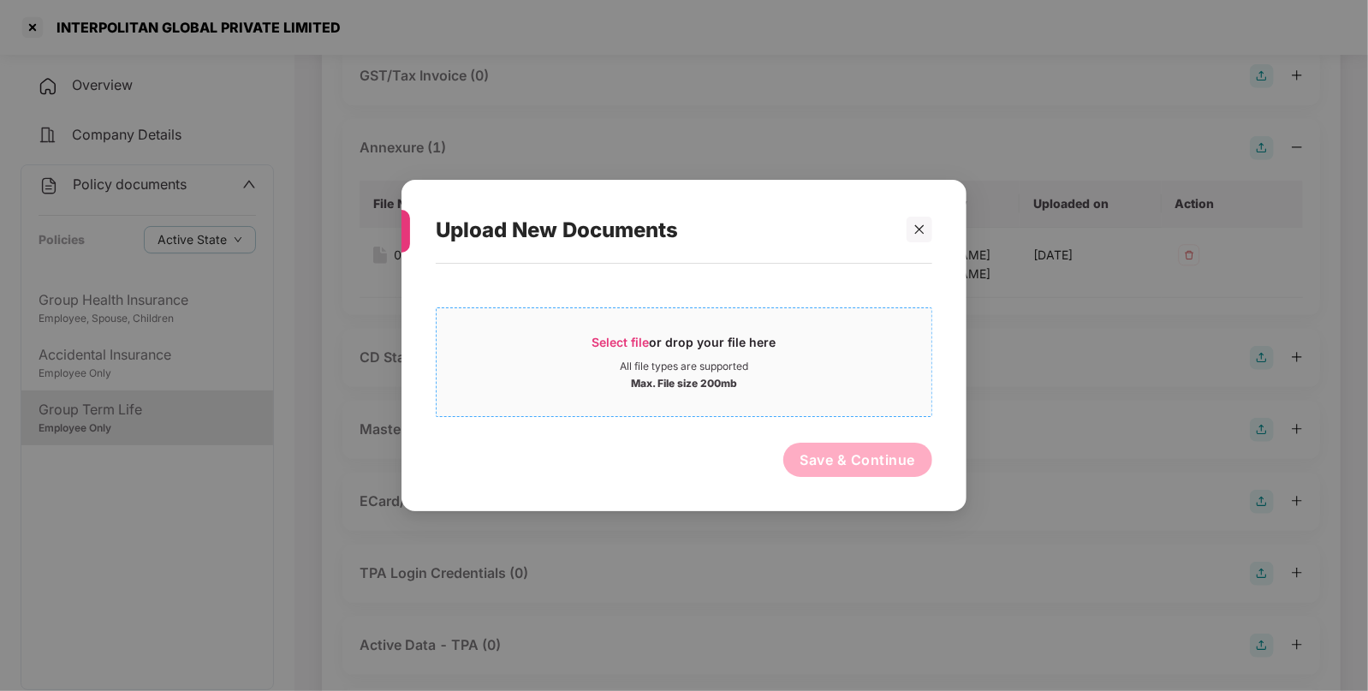
click at [748, 354] on div "Select file or drop your file here" at bounding box center [684, 347] width 184 height 26
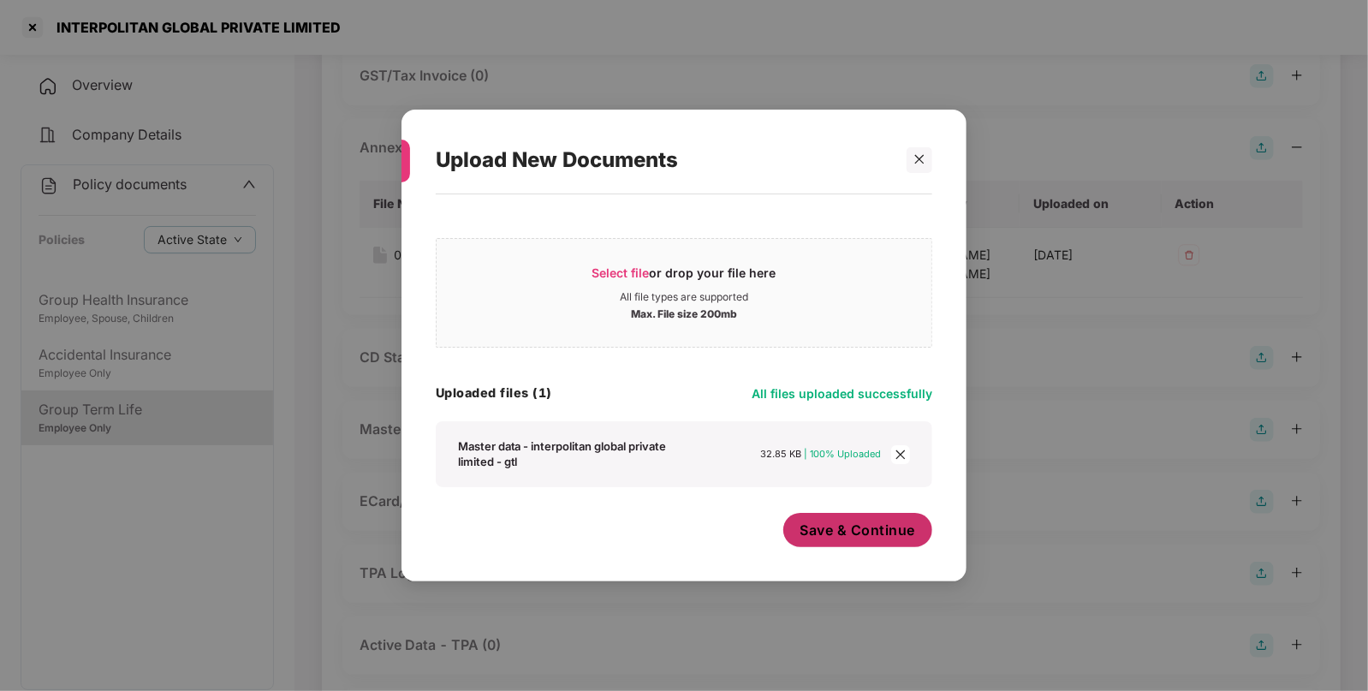
click at [886, 524] on span "Save & Continue" at bounding box center [858, 529] width 116 height 19
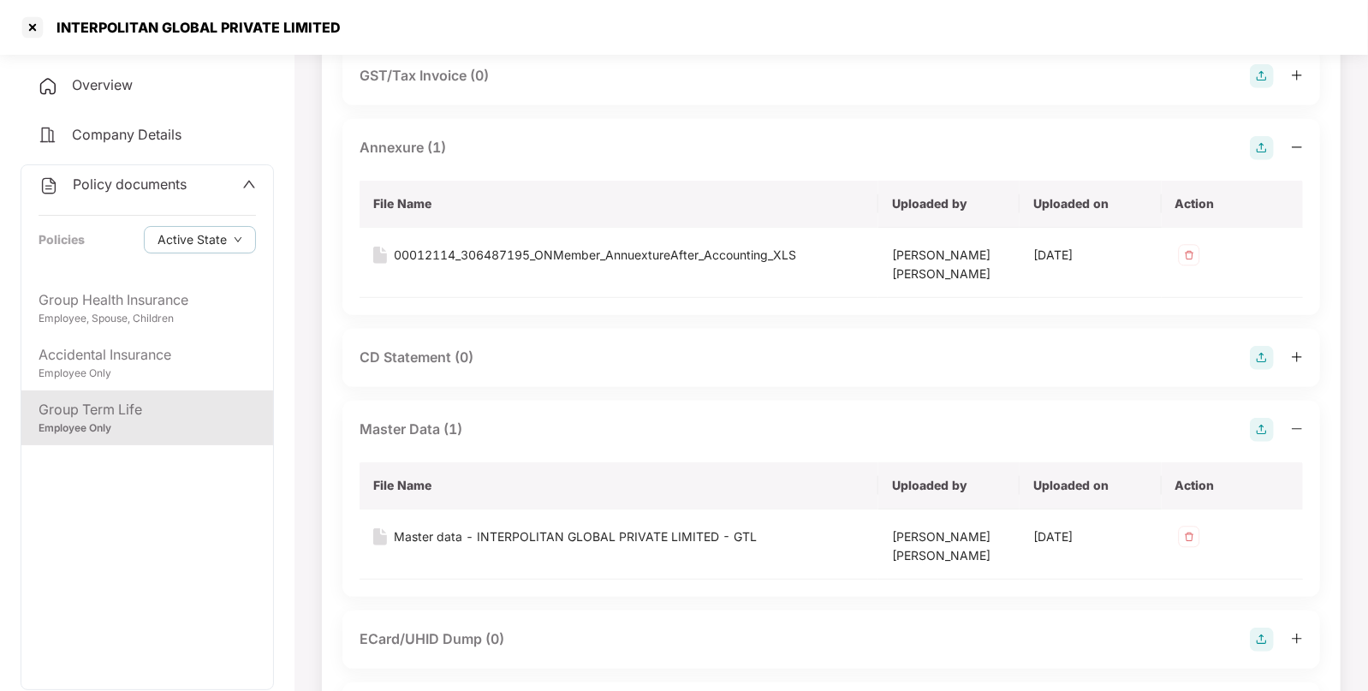
click at [92, 182] on span "Policy documents" at bounding box center [130, 183] width 114 height 17
click at [92, 184] on span "Policy documents" at bounding box center [130, 183] width 114 height 17
click at [188, 188] on div "Policy documents" at bounding box center [147, 185] width 217 height 22
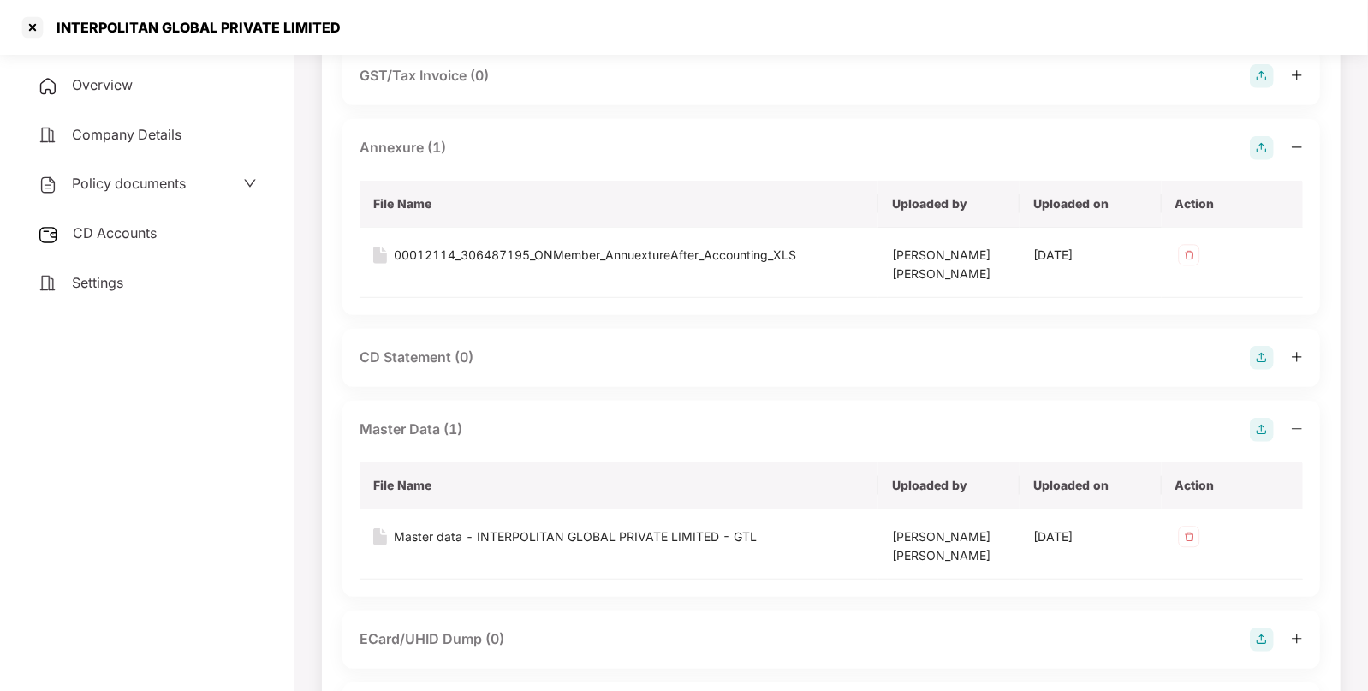
click at [181, 246] on div "CD Accounts" at bounding box center [147, 233] width 253 height 39
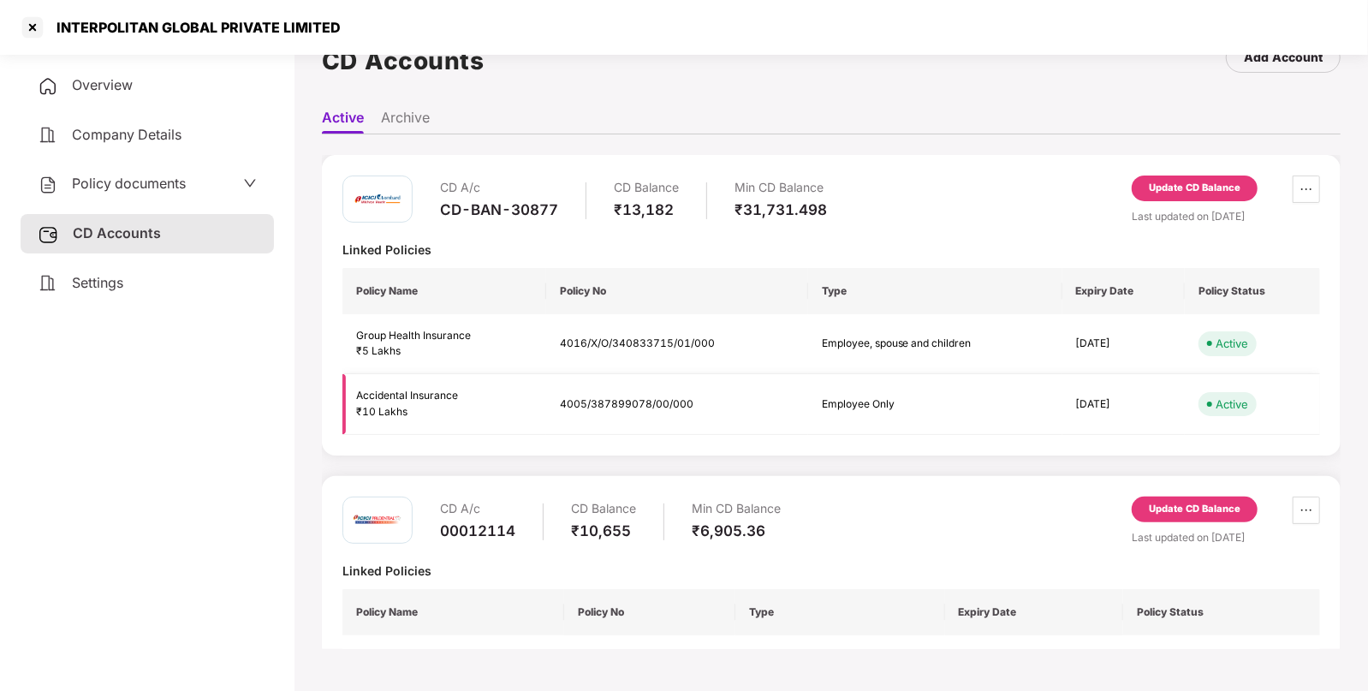
scroll to position [85, 0]
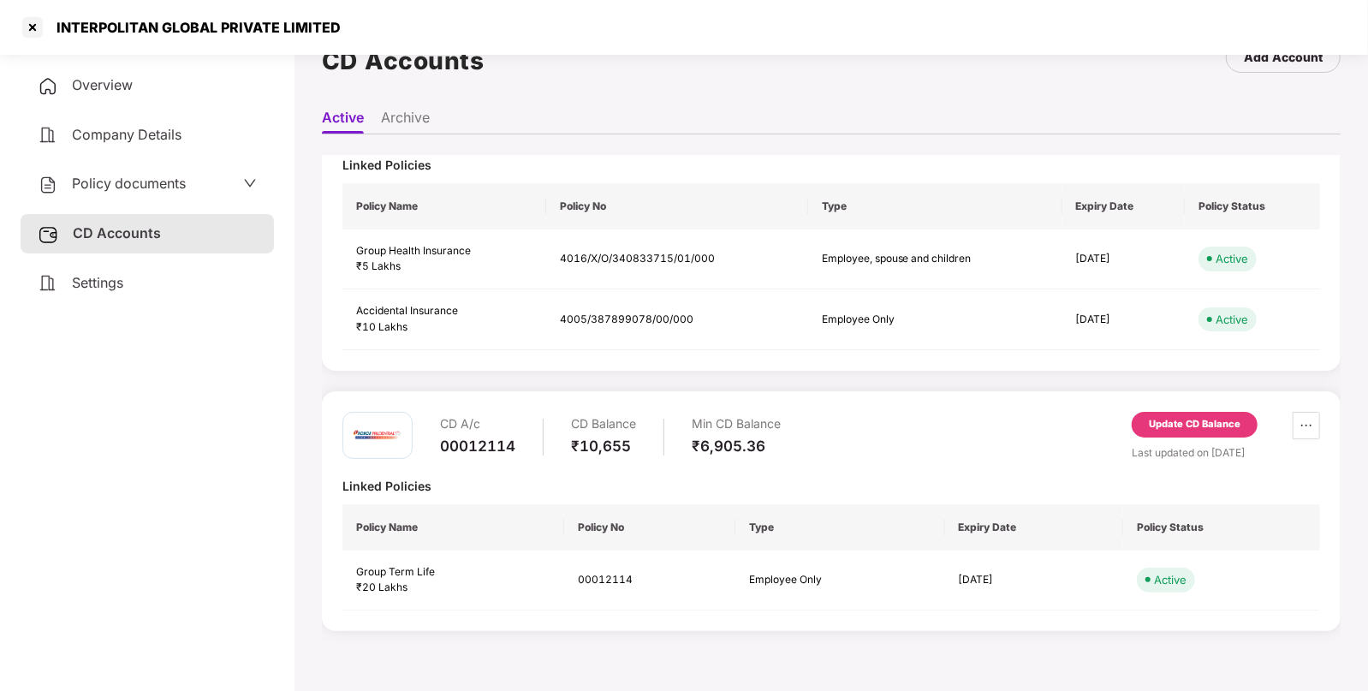
click at [1160, 417] on div "Update CD Balance" at bounding box center [1194, 424] width 92 height 15
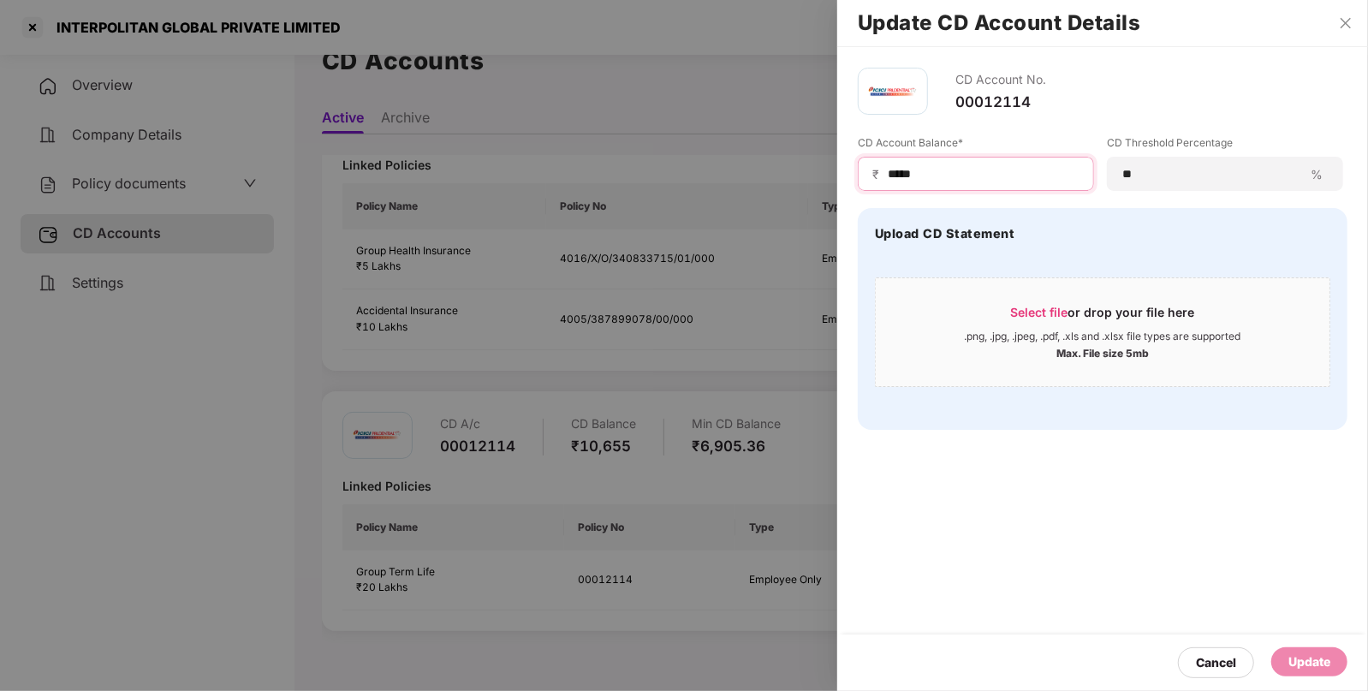
click at [963, 178] on input "*****" at bounding box center [982, 174] width 193 height 18
type input "*"
type input "****"
click at [1313, 659] on div "Update" at bounding box center [1309, 661] width 42 height 19
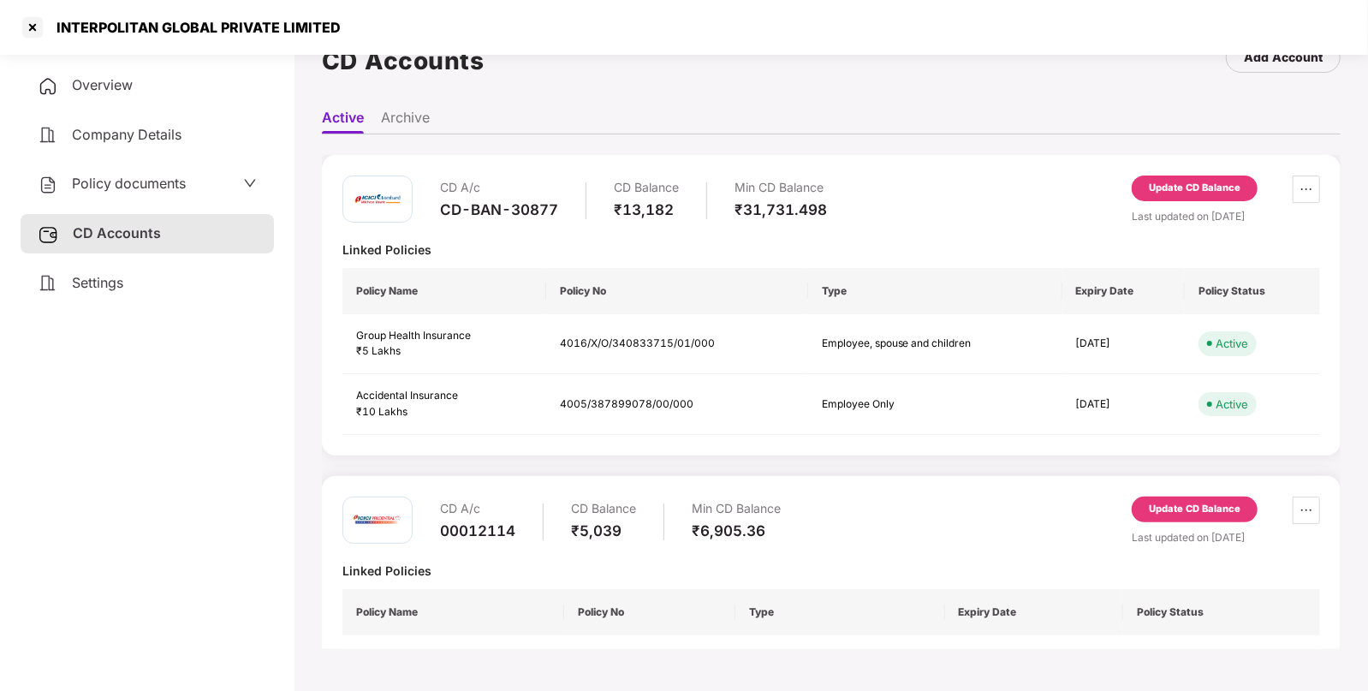
click at [110, 9] on div "INTERPOLITAN GLOBAL PRIVATE LIMITED" at bounding box center [684, 27] width 1368 height 55
copy div "INTERPOLITAN"
click at [29, 23] on div at bounding box center [32, 27] width 27 height 27
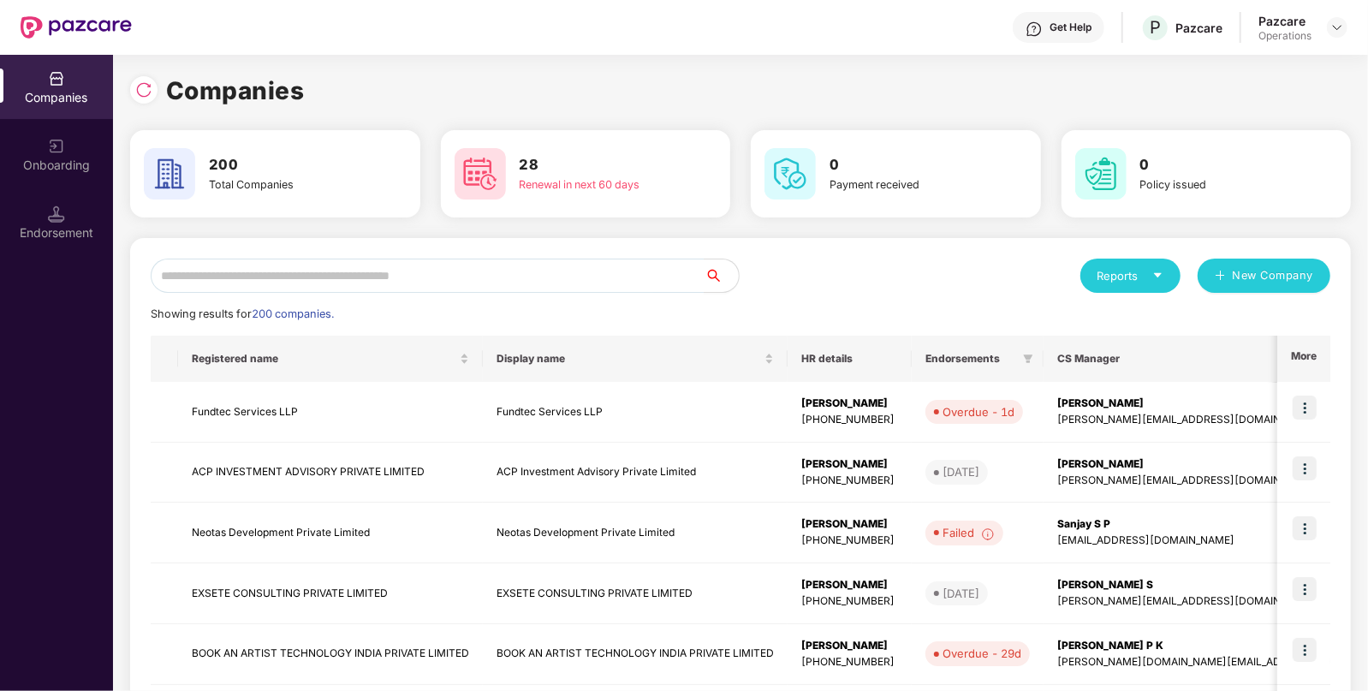
scroll to position [0, 0]
click at [419, 281] on input "text" at bounding box center [428, 275] width 554 height 34
paste input "**********"
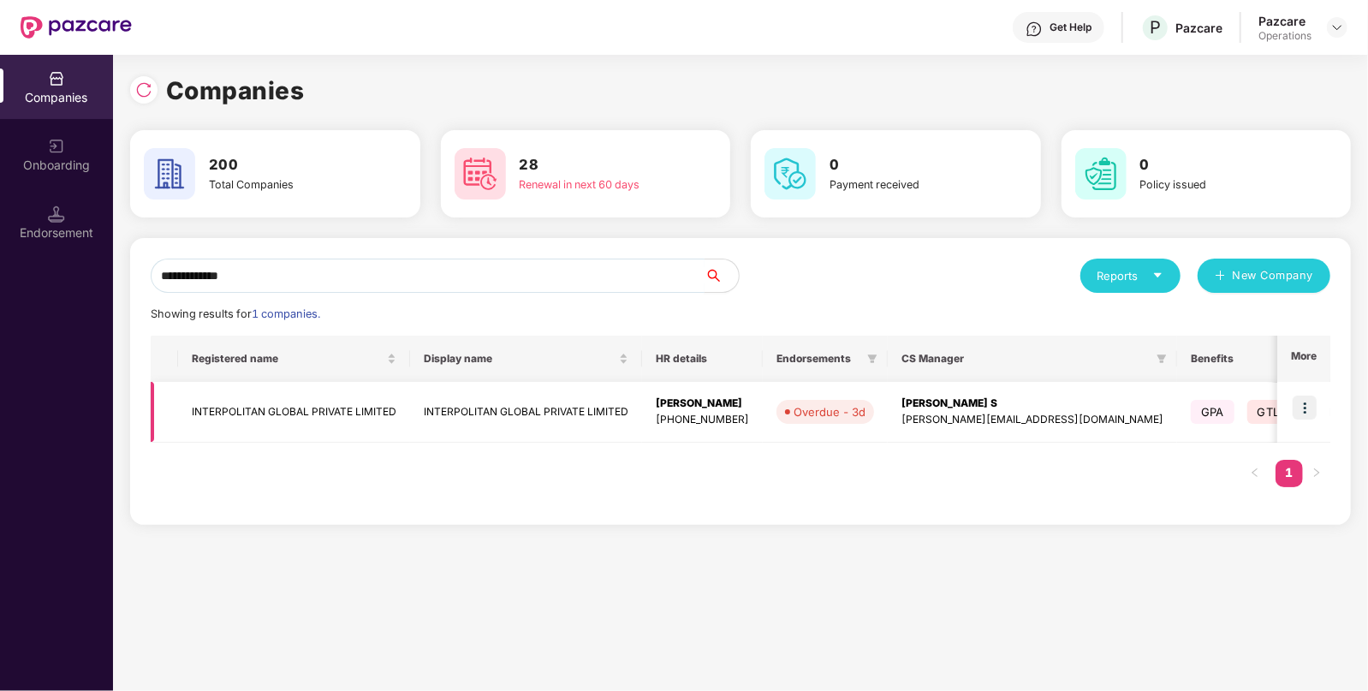
type input "**********"
click at [1313, 412] on img at bounding box center [1304, 407] width 24 height 24
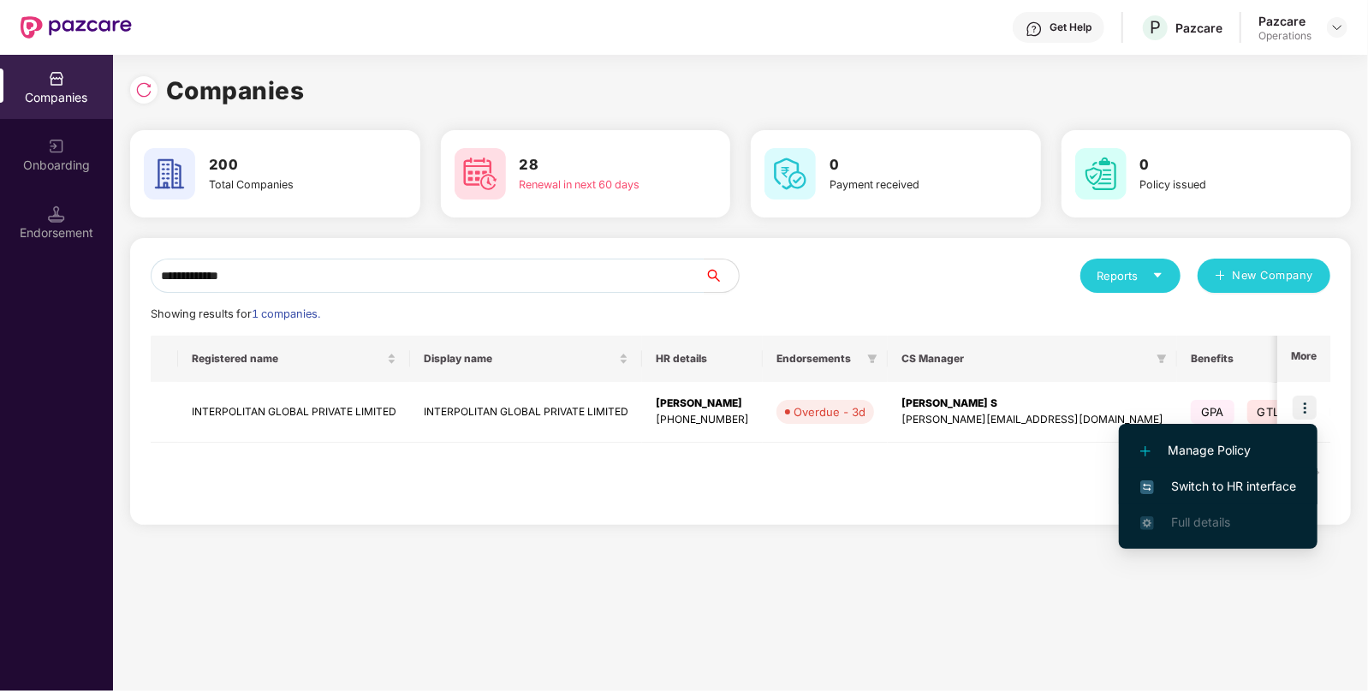
click at [1271, 479] on span "Switch to HR interface" at bounding box center [1218, 486] width 156 height 19
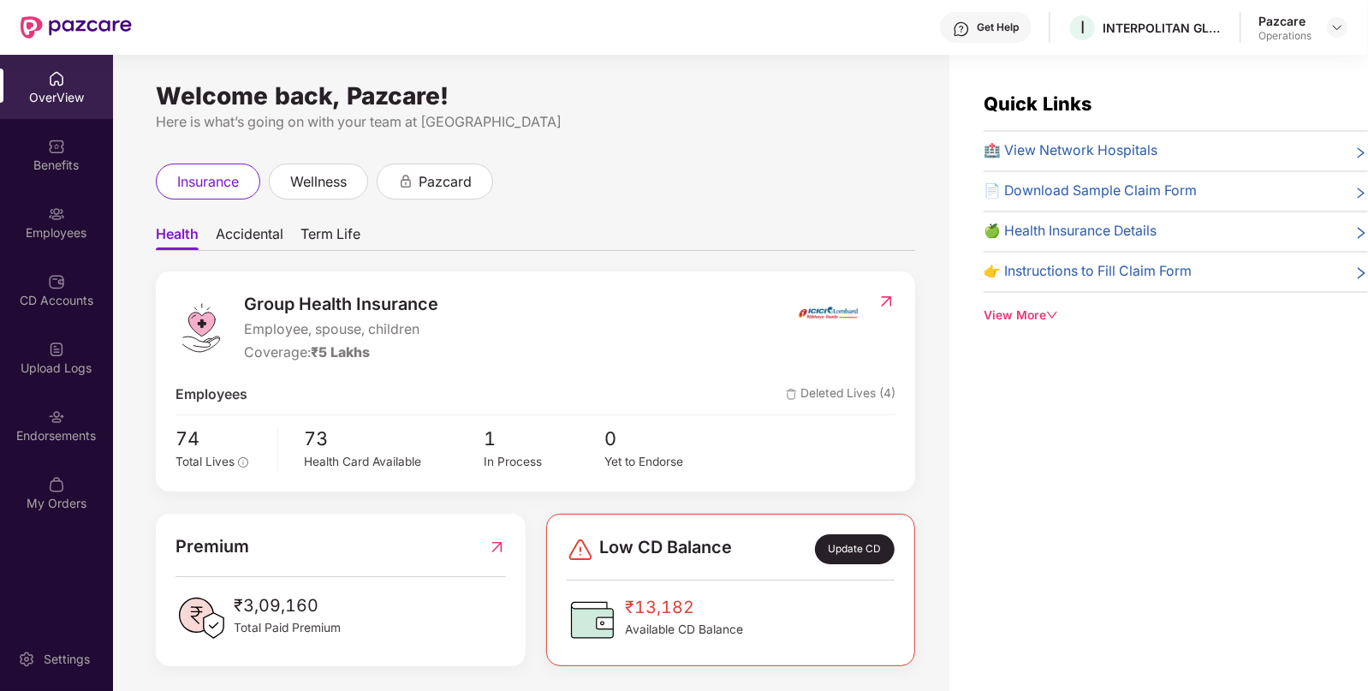
click at [80, 404] on div "Endorsements" at bounding box center [56, 425] width 113 height 64
